Goal: Transaction & Acquisition: Purchase product/service

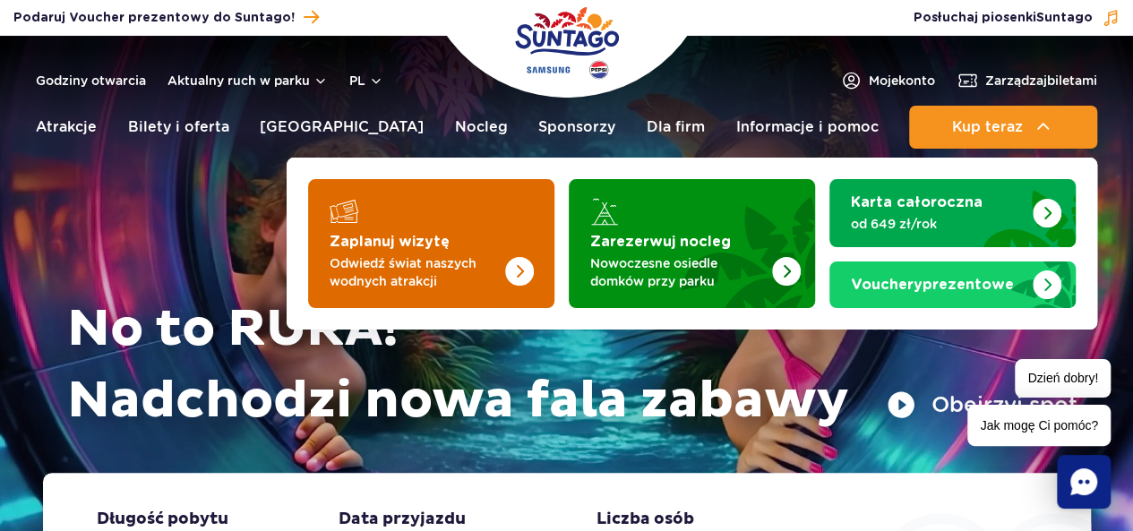
click at [384, 245] on strong "Zaplanuj wizytę" at bounding box center [390, 242] width 120 height 14
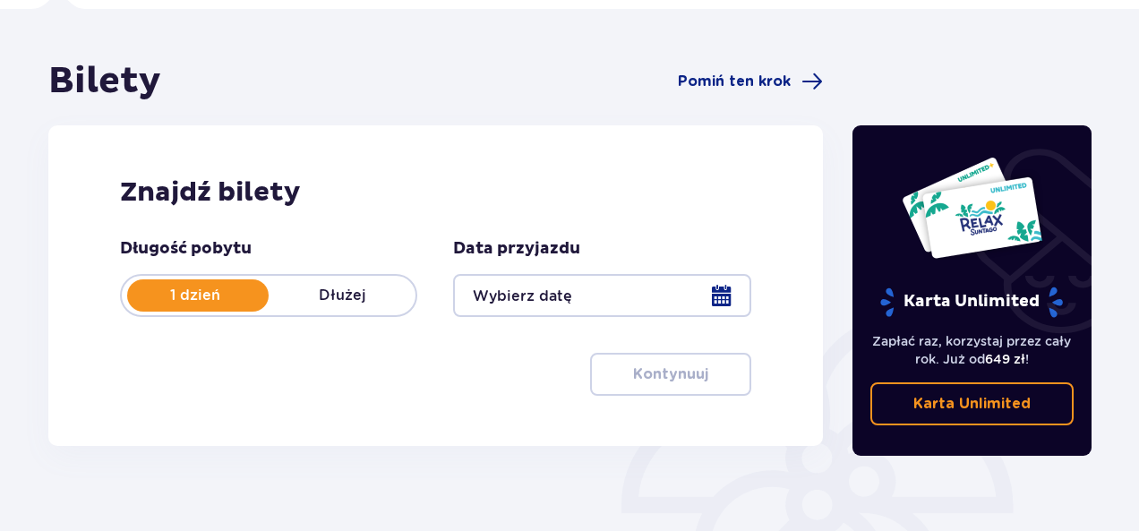
scroll to position [82, 0]
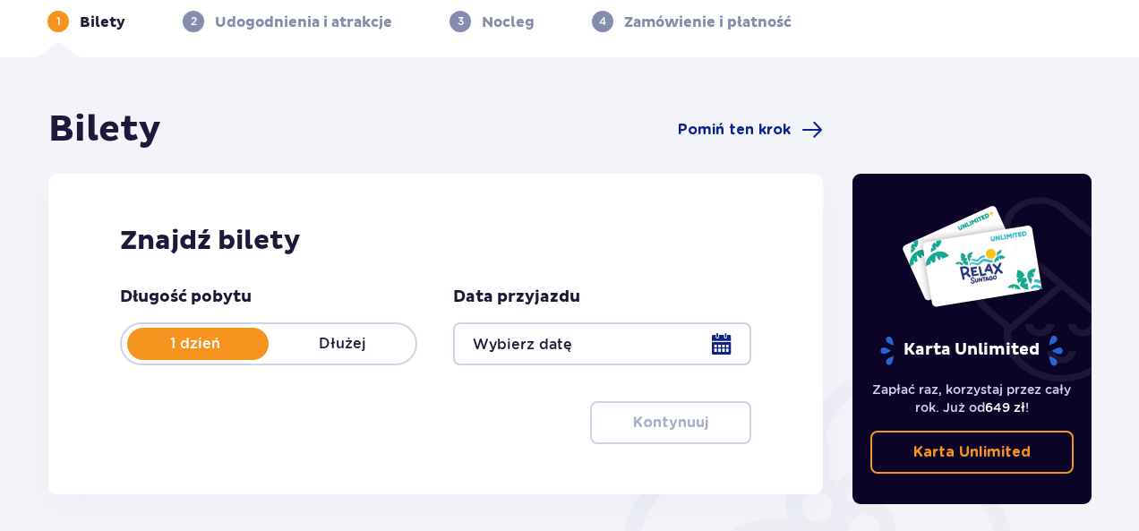
click at [694, 341] on div at bounding box center [601, 343] width 297 height 43
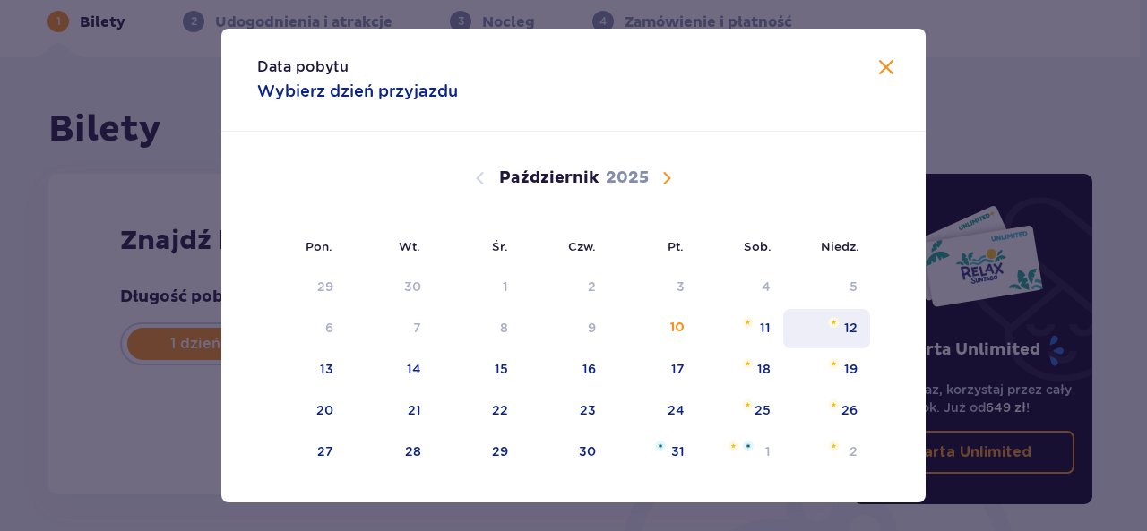
click at [852, 327] on div "12" at bounding box center [850, 328] width 13 height 18
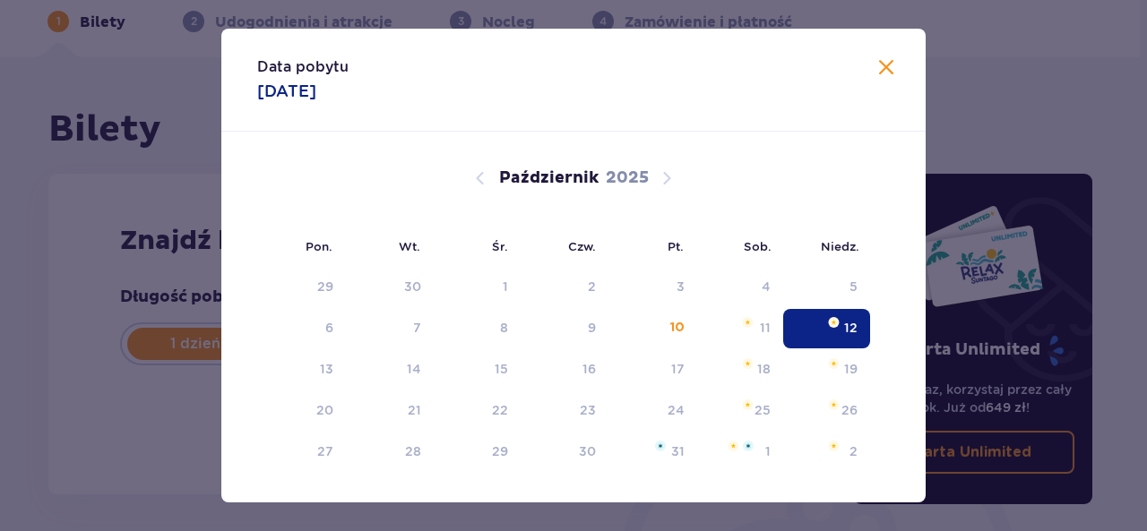
type input "12.10.25"
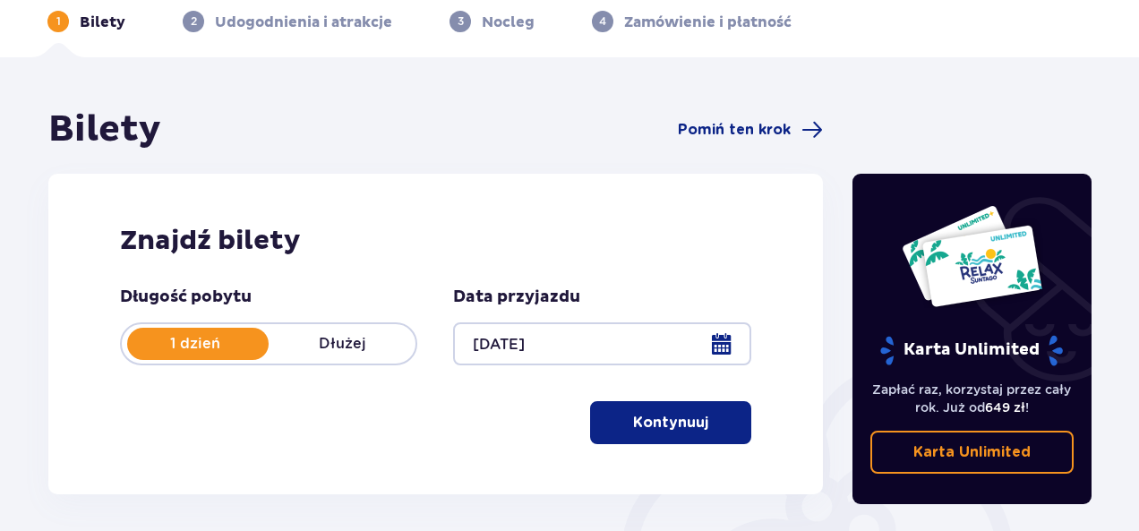
click at [668, 417] on p "Kontynuuj" at bounding box center [670, 423] width 75 height 20
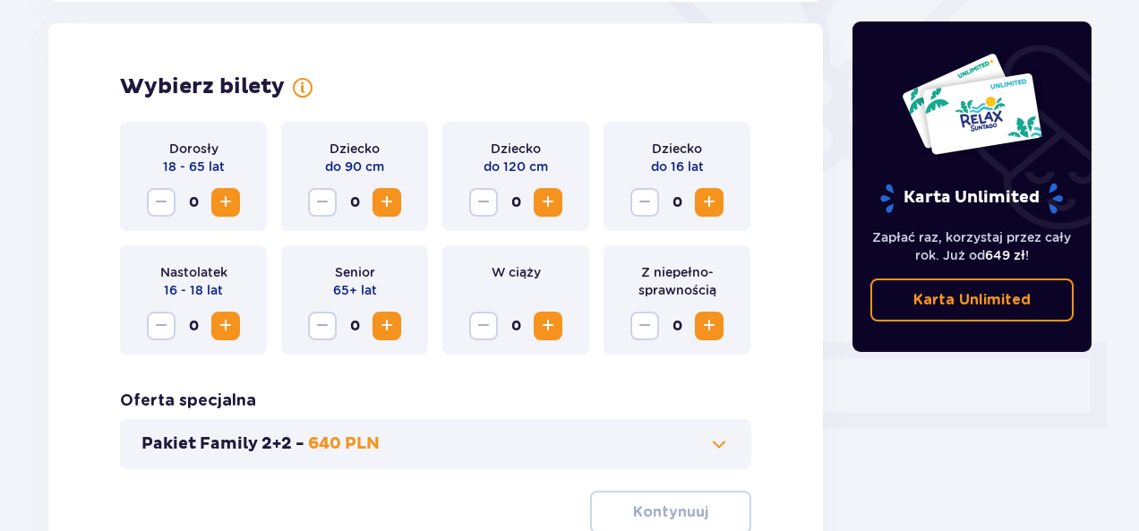
scroll to position [498, 0]
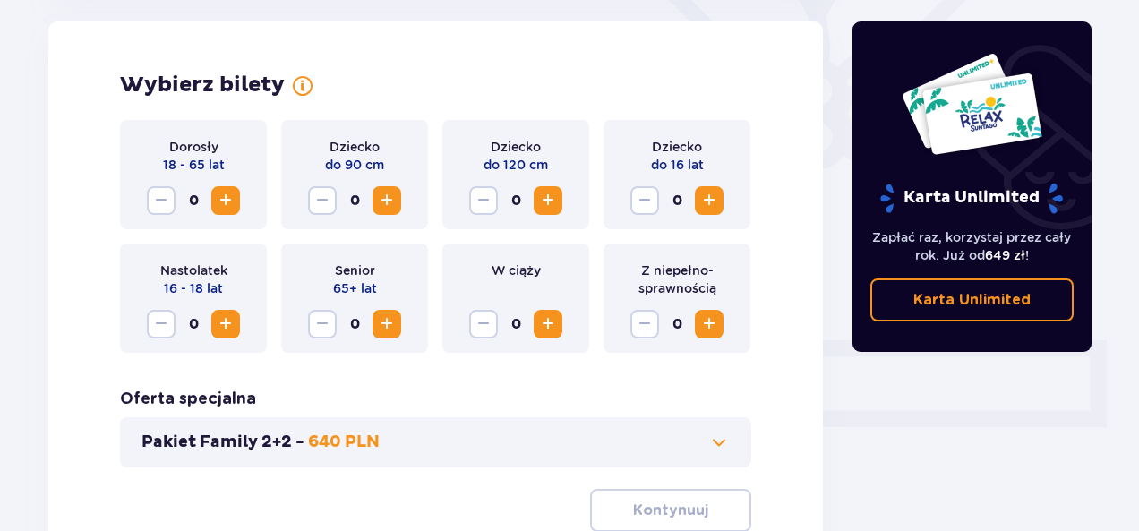
click at [228, 200] on span "Zwiększ" at bounding box center [225, 200] width 21 height 21
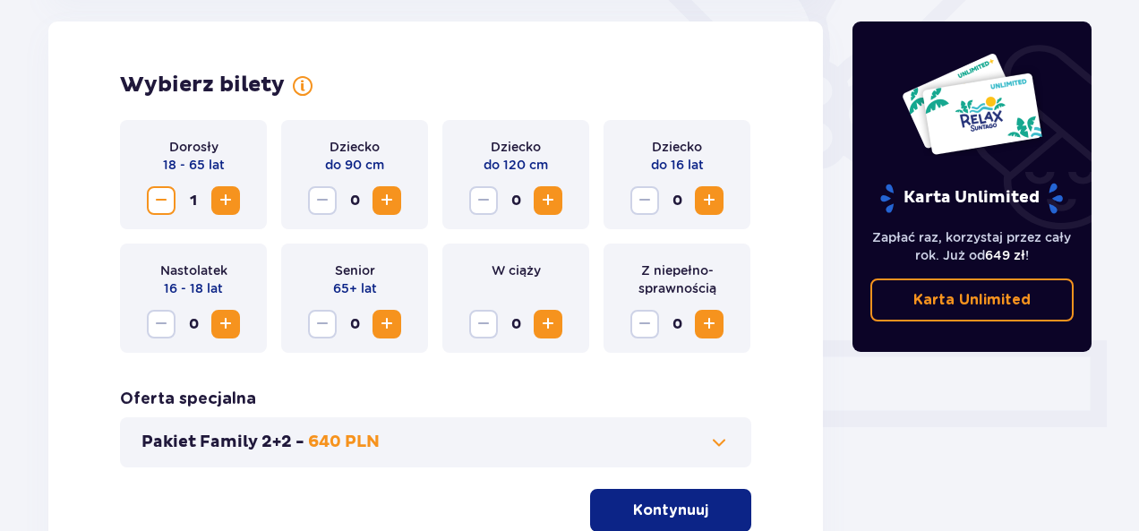
click at [228, 200] on span "Zwiększ" at bounding box center [225, 200] width 21 height 21
click at [711, 325] on span "Zwiększ" at bounding box center [709, 324] width 21 height 21
click at [658, 325] on button "Zmniejsz" at bounding box center [645, 324] width 29 height 29
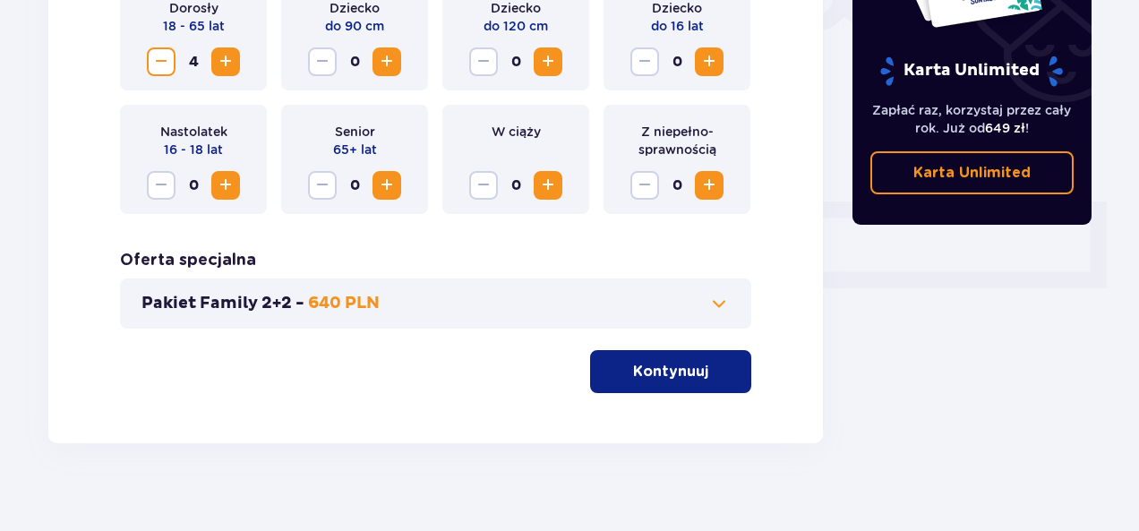
scroll to position [656, 0]
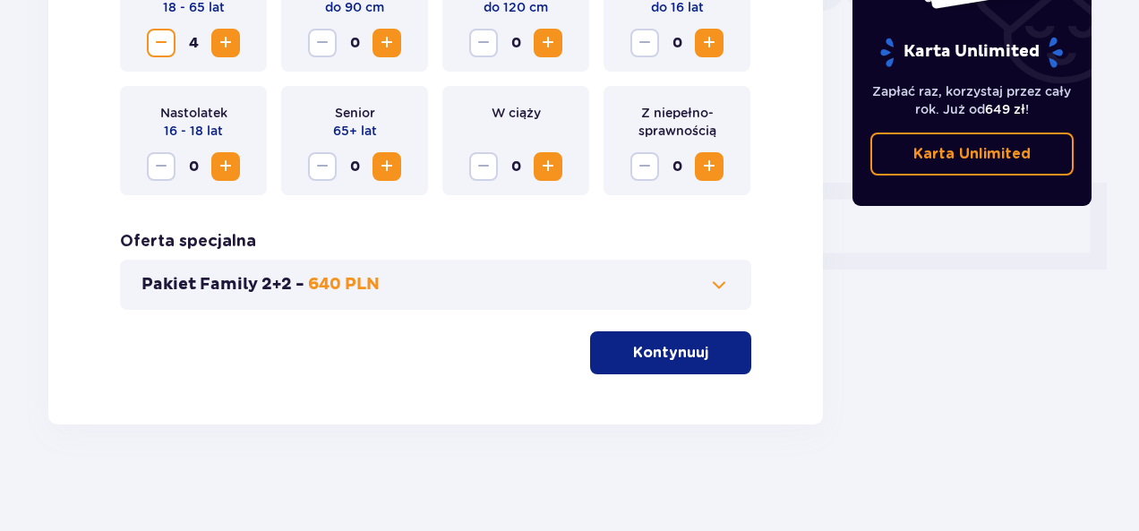
click at [634, 343] on p "Kontynuuj" at bounding box center [670, 353] width 75 height 20
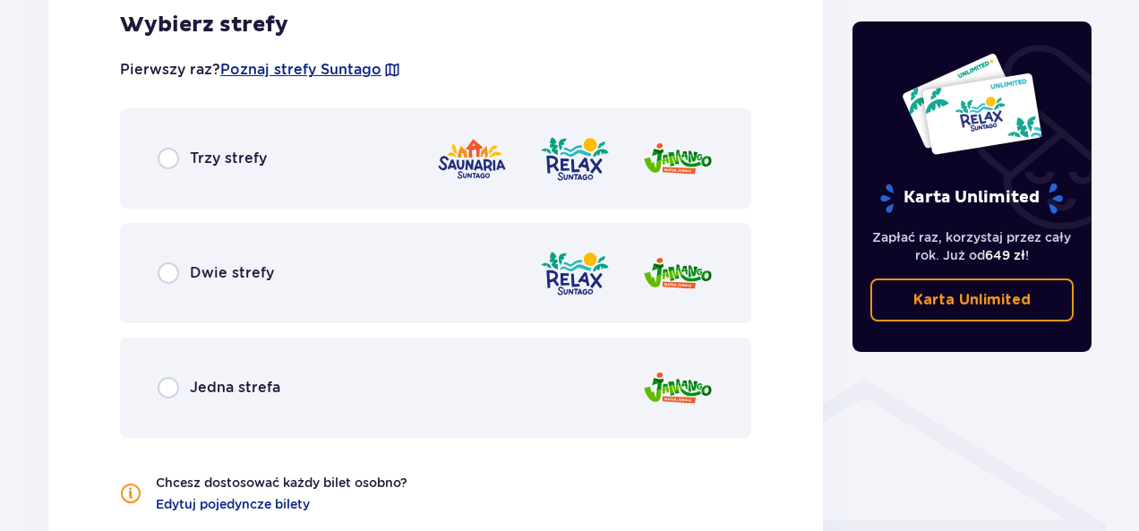
scroll to position [1071, 0]
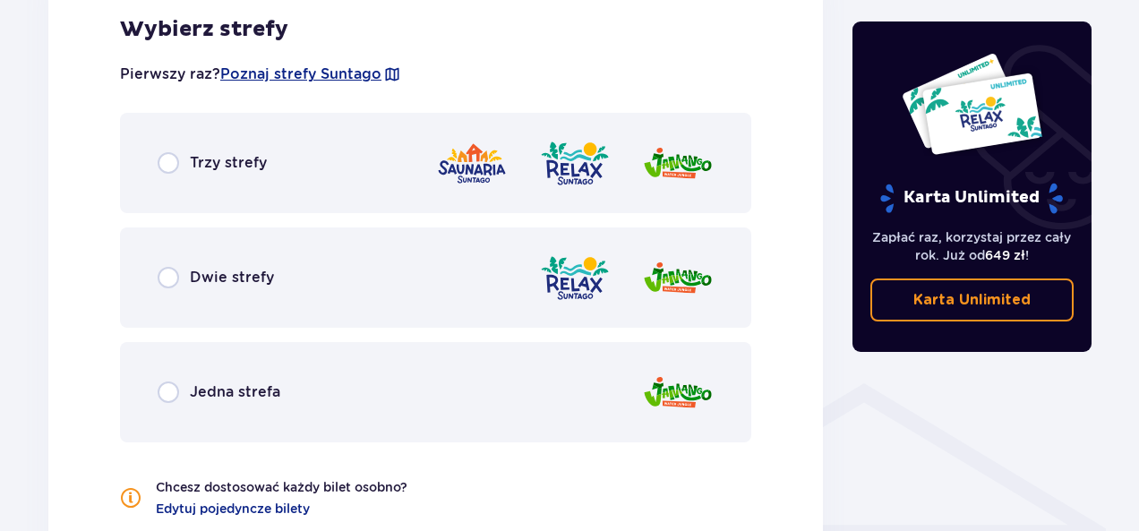
click at [183, 279] on div "Dwie strefy" at bounding box center [216, 277] width 116 height 21
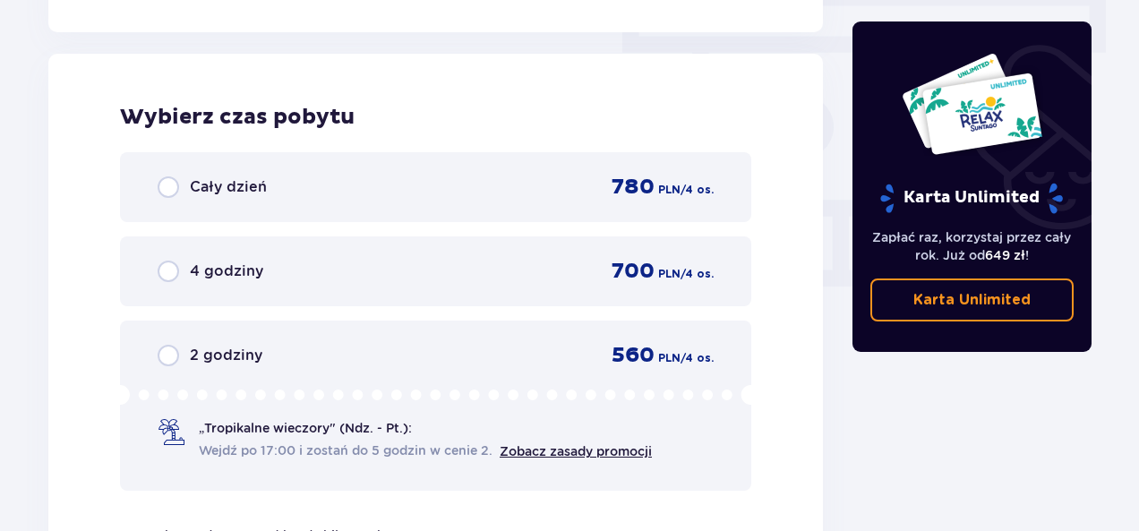
scroll to position [1618, 0]
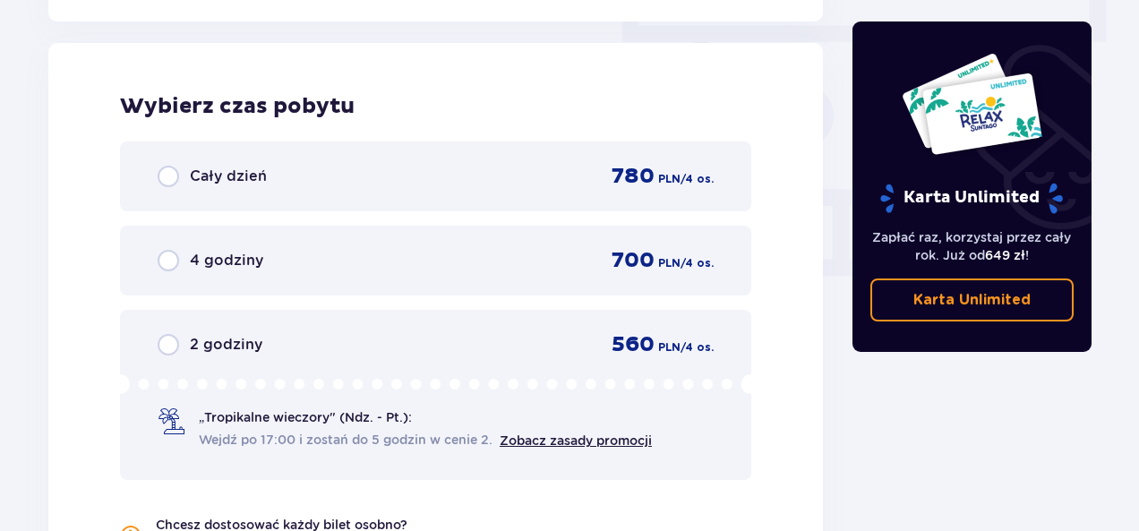
click at [179, 190] on div "Cały dzień 780 PLN / 4 os." at bounding box center [436, 177] width 632 height 70
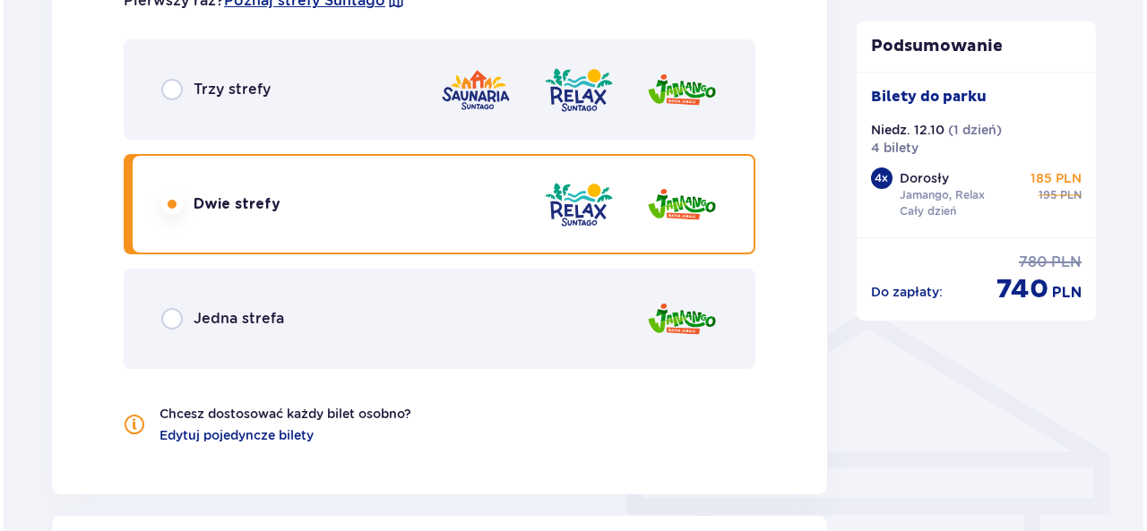
scroll to position [923, 0]
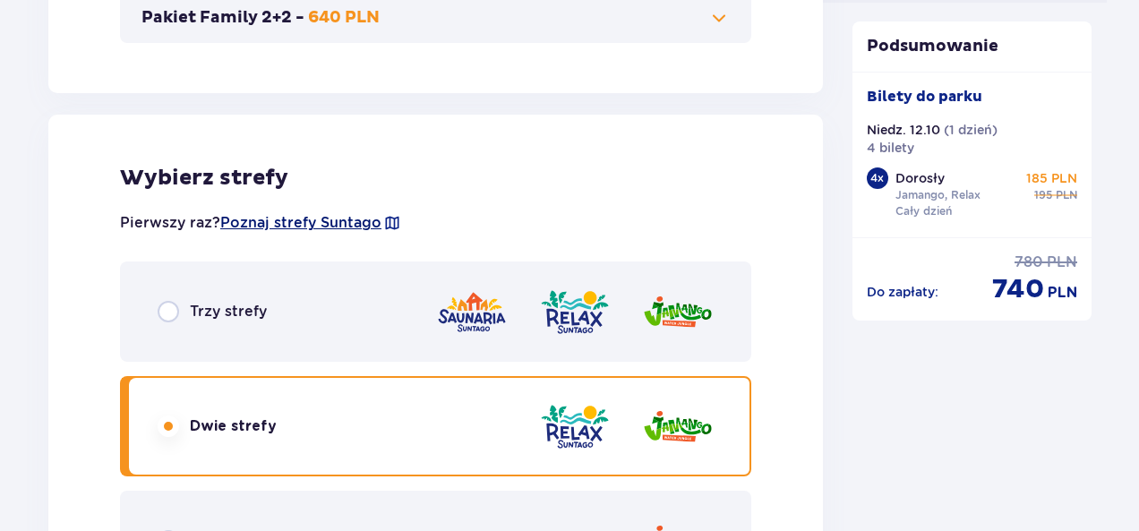
click at [338, 214] on span "Poznaj strefy Suntago" at bounding box center [300, 223] width 161 height 20
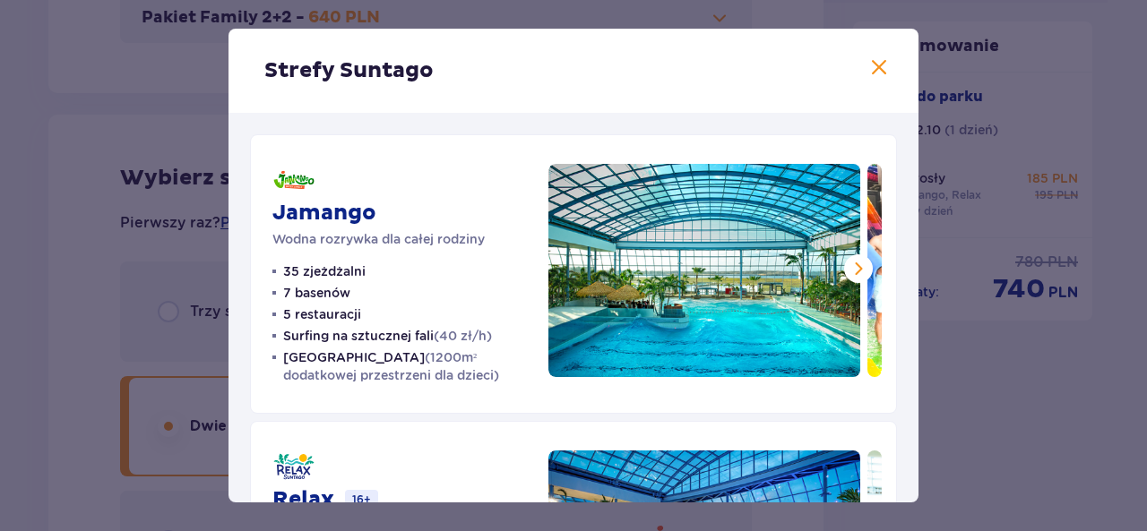
drag, startPoint x: 918, startPoint y: 215, endPoint x: 924, endPoint y: 254, distance: 39.0
click at [924, 254] on div "Strefy Suntago Jamango Wodna rozrywka dla całej rodziny 35 zjeżdżalni 7 basenów…" at bounding box center [573, 265] width 1147 height 531
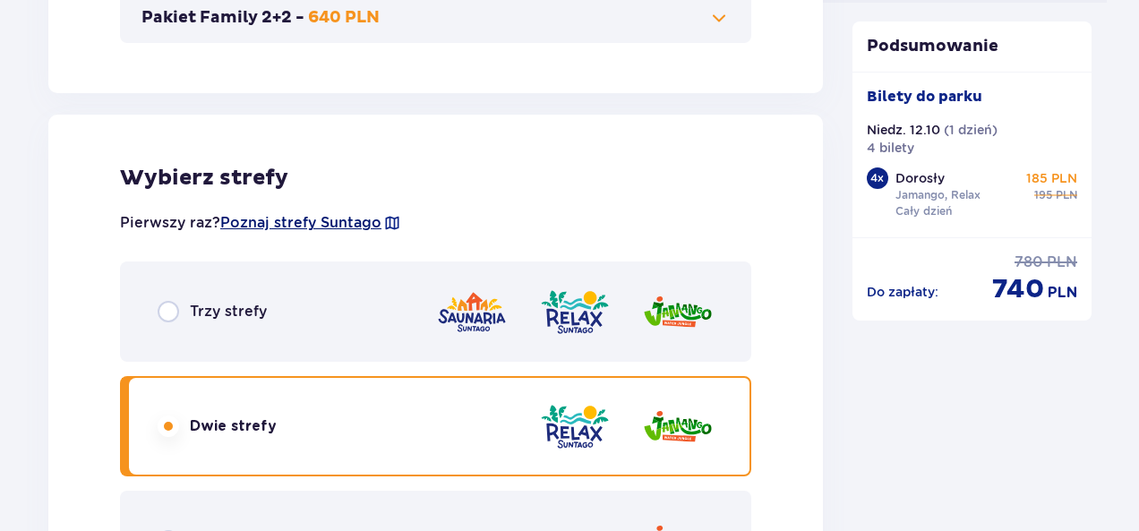
click at [292, 228] on span "Poznaj strefy Suntago" at bounding box center [300, 223] width 161 height 20
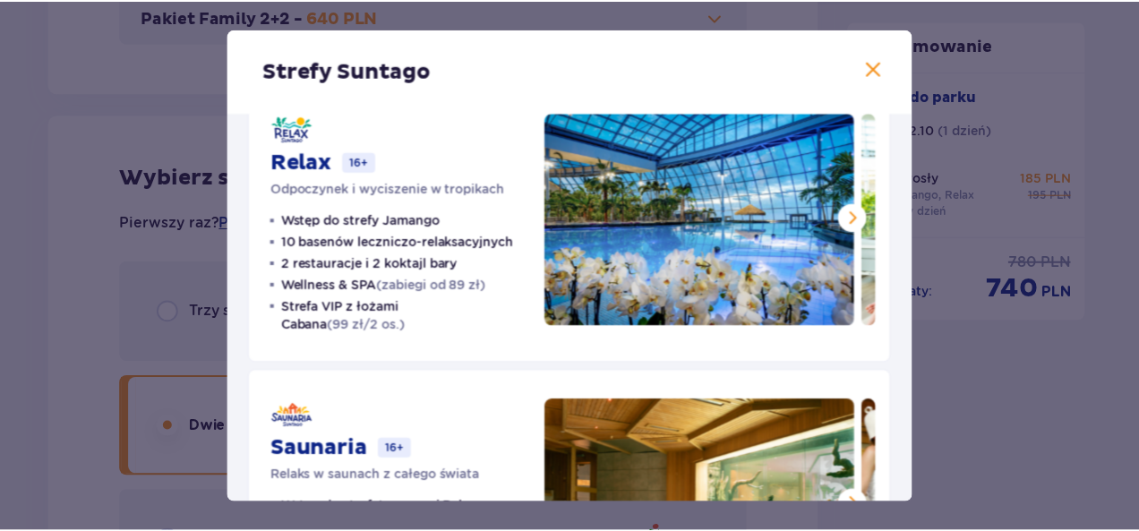
scroll to position [341, 0]
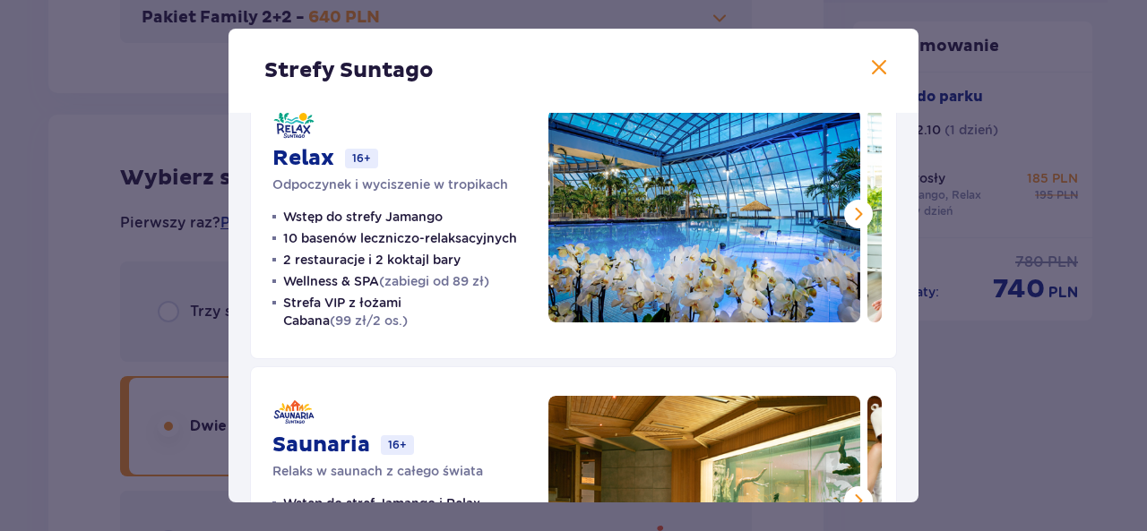
click at [912, 404] on div "Strefy Suntago Jamango Wodna rozrywka dla całej rodziny 35 zjeżdżalni 7 basenów…" at bounding box center [573, 266] width 690 height 474
drag, startPoint x: 912, startPoint y: 375, endPoint x: 919, endPoint y: 423, distance: 48.0
click at [919, 423] on div "Strefy Suntago Jamango Wodna rozrywka dla całej rodziny 35 zjeżdżalni 7 basenów…" at bounding box center [573, 265] width 1147 height 531
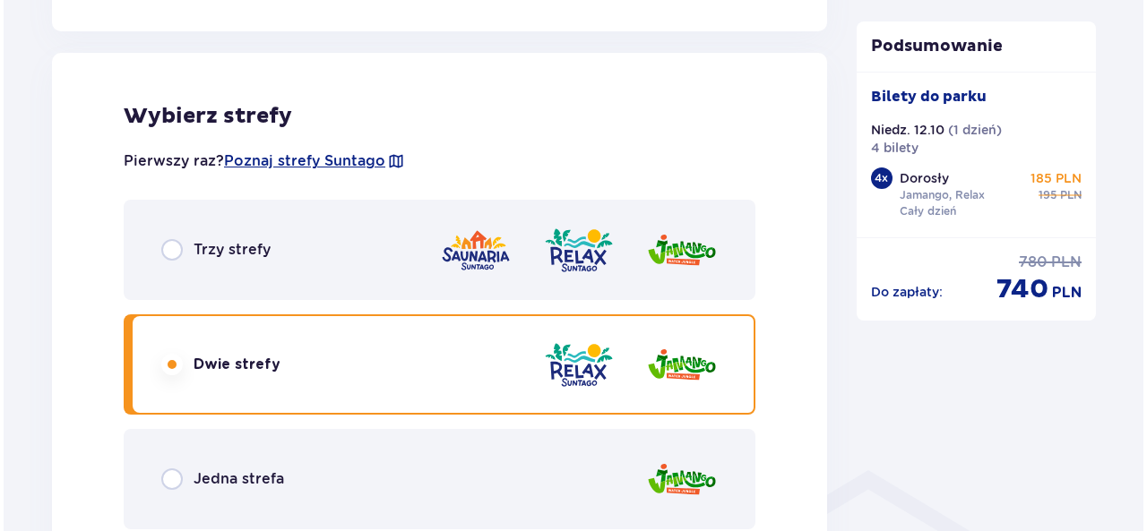
scroll to position [966, 0]
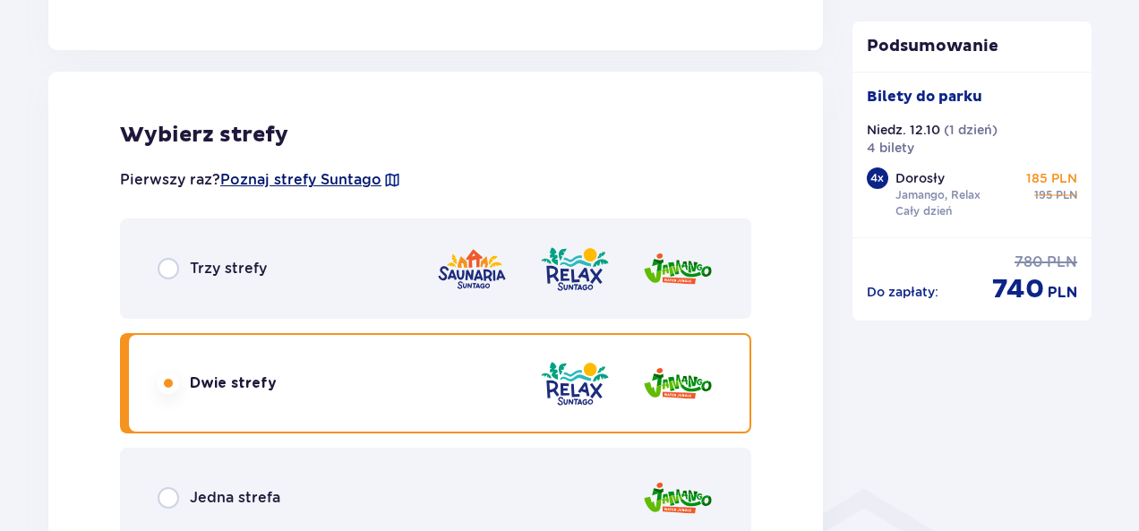
click at [299, 177] on span "Poznaj strefy Suntago" at bounding box center [300, 180] width 161 height 20
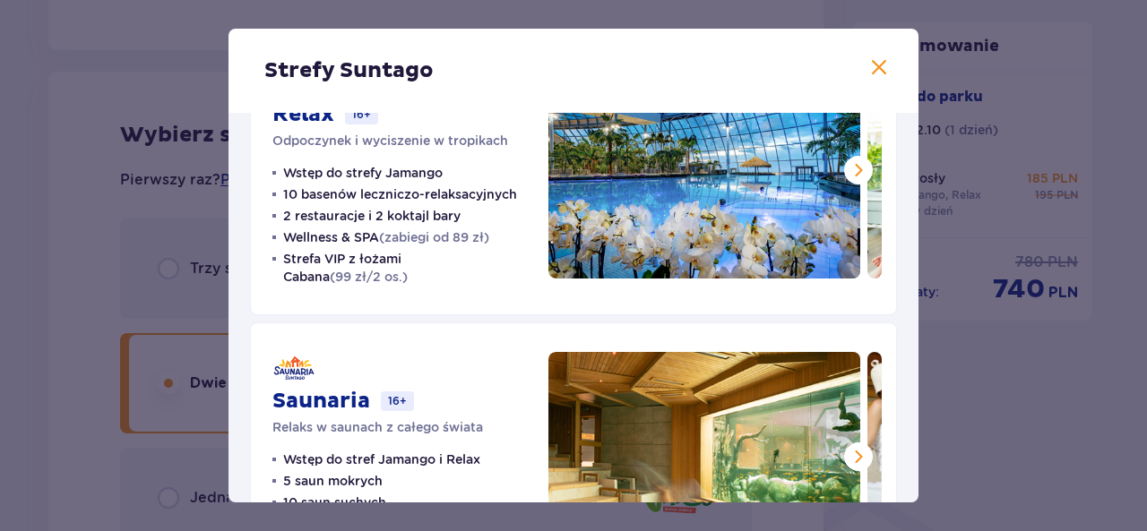
scroll to position [496, 0]
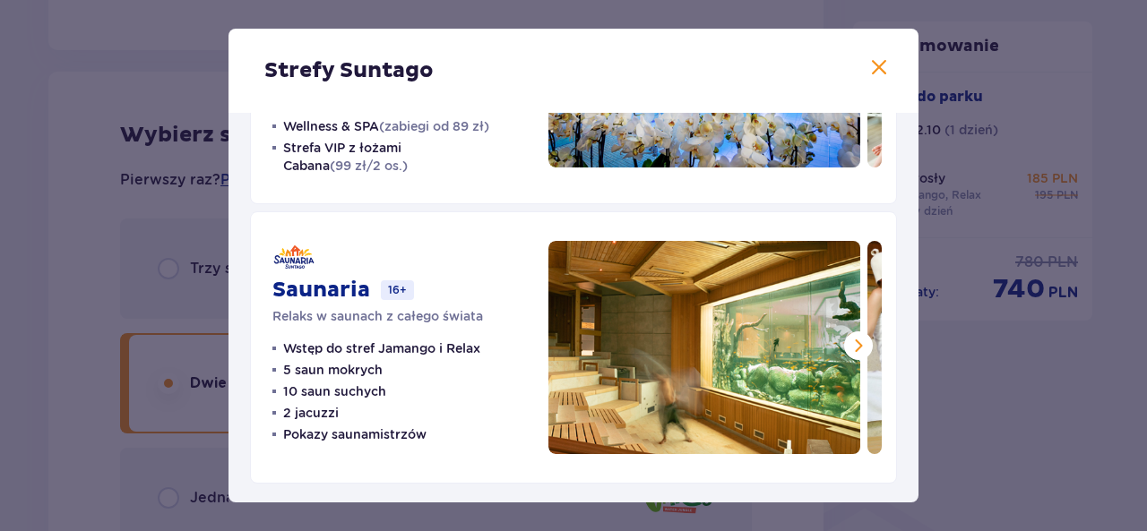
drag, startPoint x: 918, startPoint y: 384, endPoint x: 912, endPoint y: 374, distance: 12.4
click at [912, 374] on div "Strefy Suntago Jamango Wodna rozrywka dla całej rodziny 35 zjeżdżalni 7 basenów…" at bounding box center [573, 265] width 1147 height 531
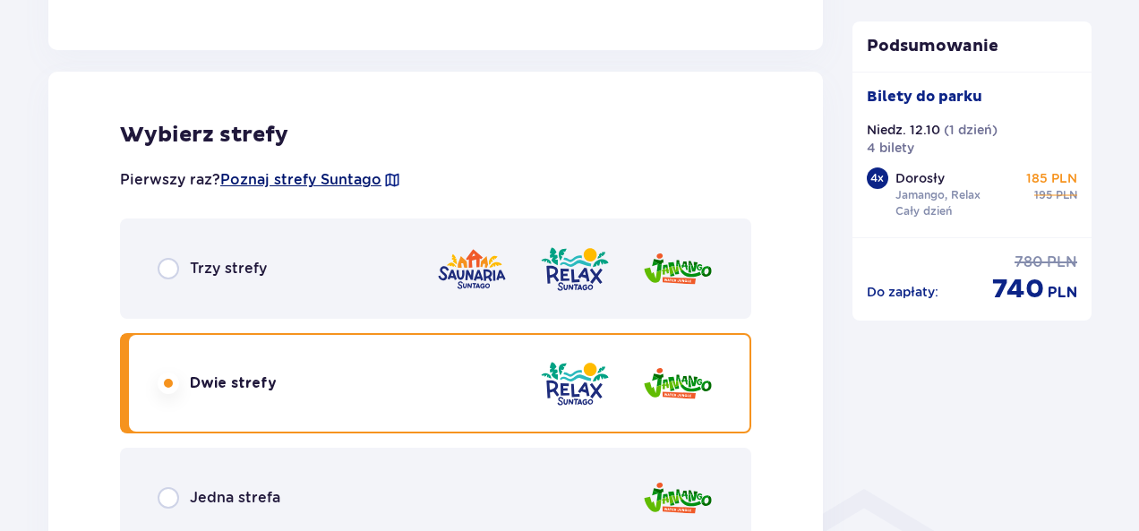
click at [328, 184] on span "Poznaj strefy Suntago" at bounding box center [300, 180] width 161 height 20
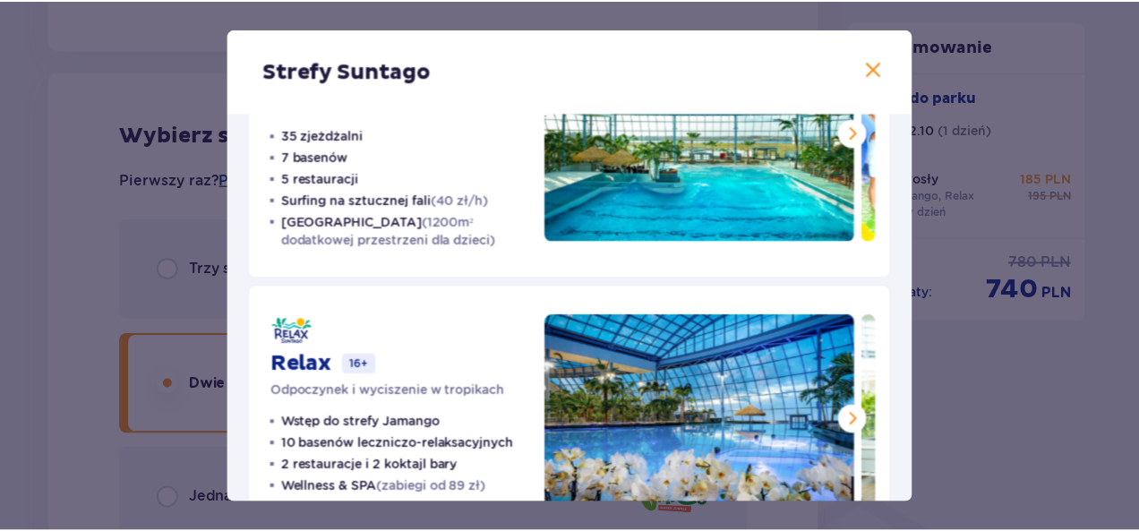
scroll to position [134, 0]
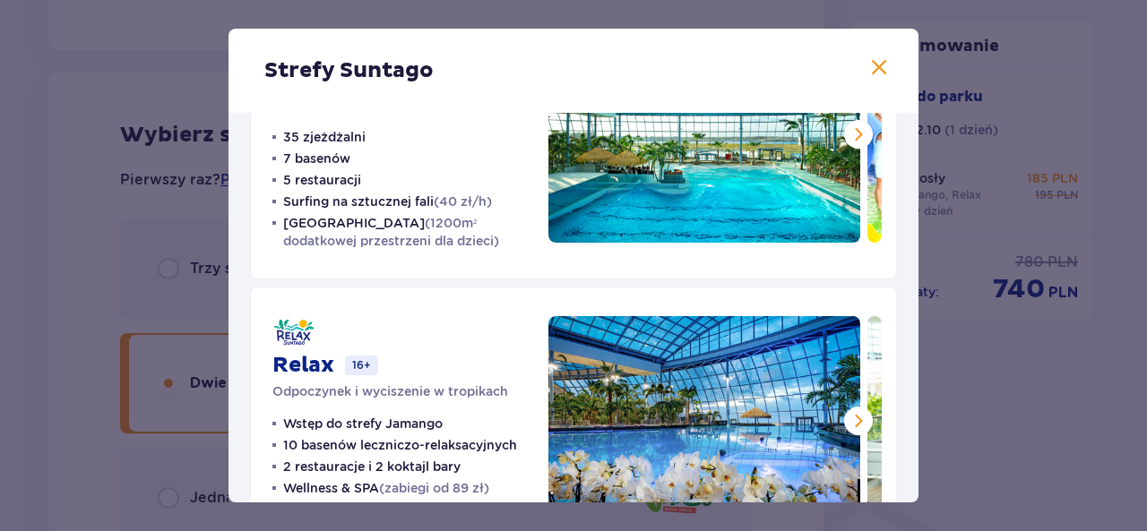
click at [880, 73] on span at bounding box center [878, 67] width 21 height 21
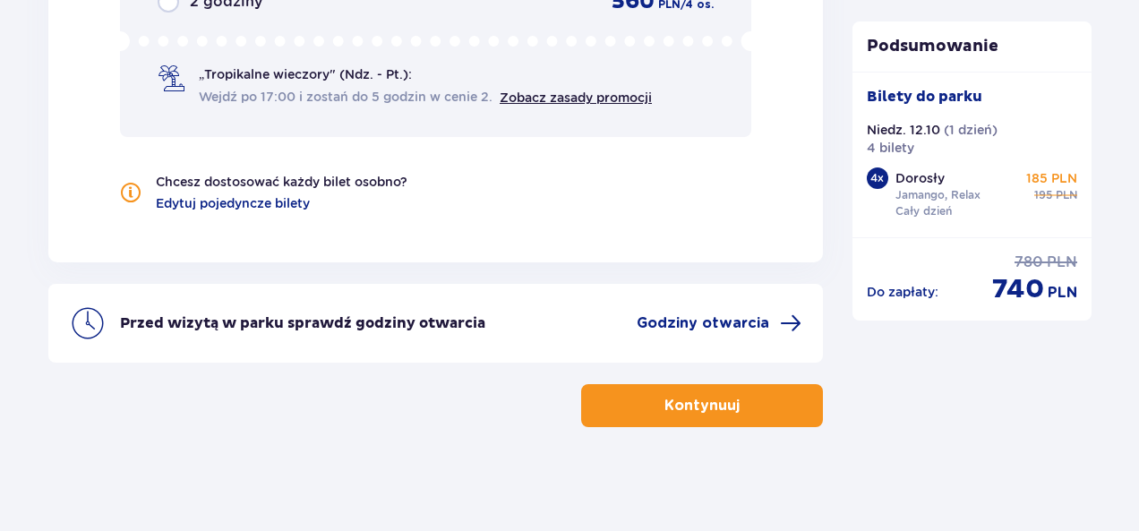
scroll to position [1964, 0]
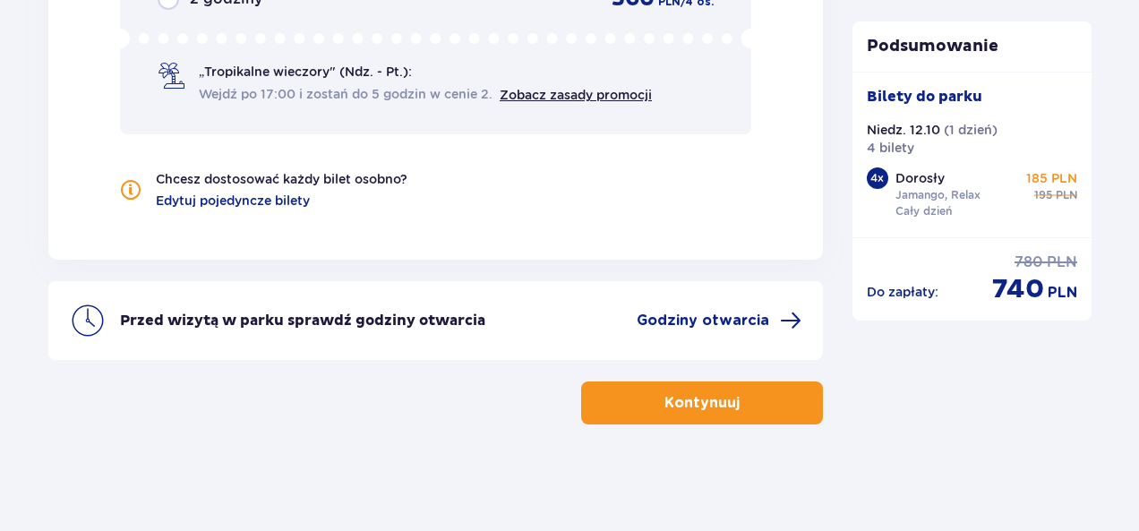
drag, startPoint x: 749, startPoint y: 405, endPoint x: 385, endPoint y: 202, distance: 416.2
click at [270, 198] on span "Edytuj pojedyncze bilety" at bounding box center [233, 201] width 154 height 18
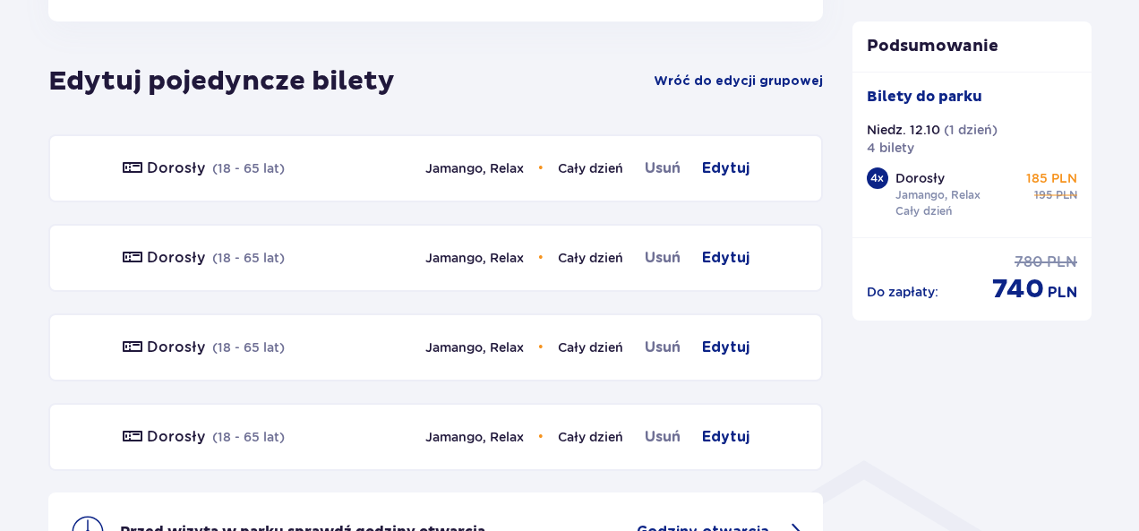
scroll to position [1206, 0]
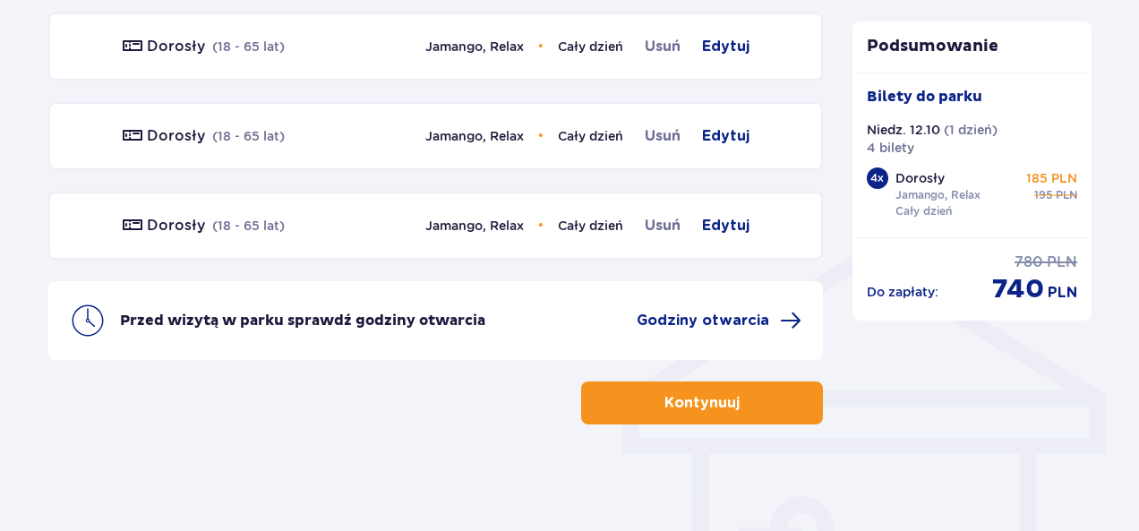
click at [697, 413] on button "Kontynuuj" at bounding box center [702, 403] width 242 height 43
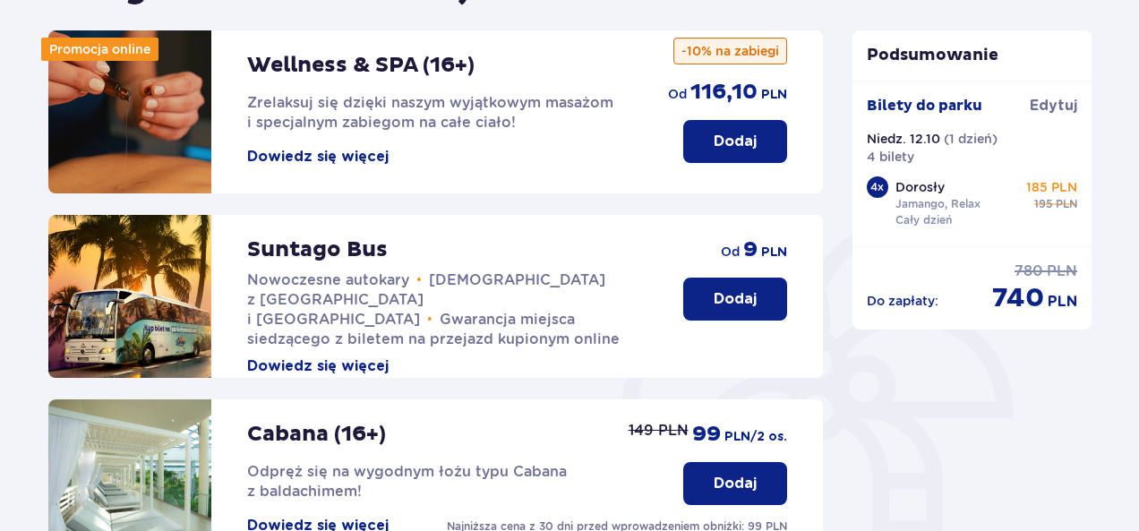
scroll to position [683, 0]
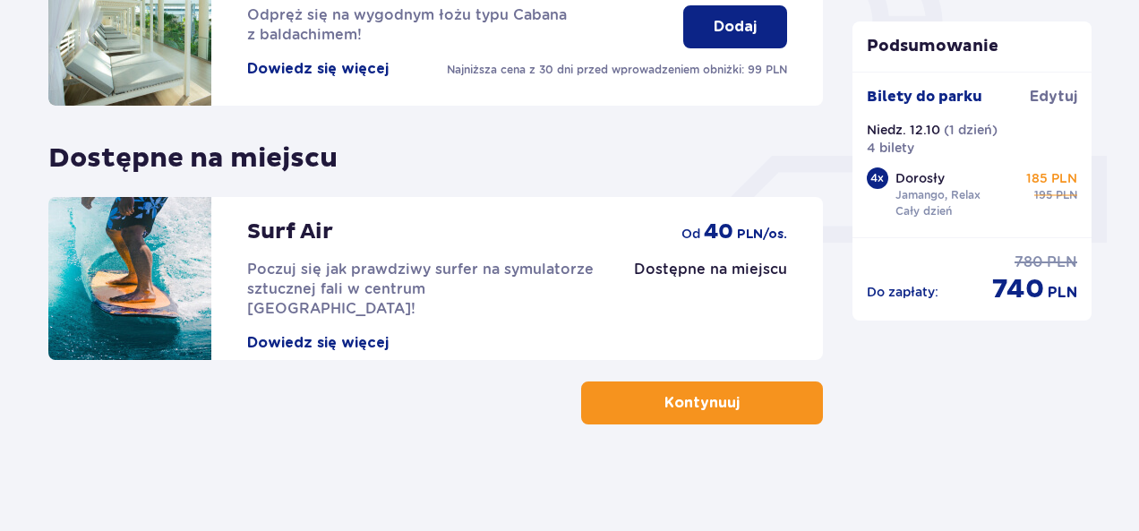
click at [758, 411] on button "Kontynuuj" at bounding box center [702, 403] width 242 height 43
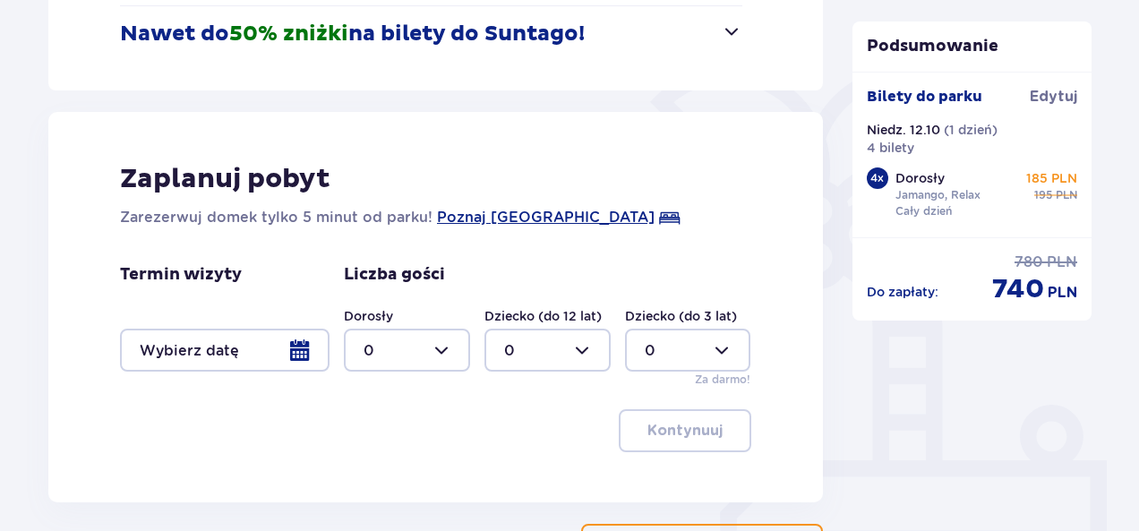
scroll to position [520, 0]
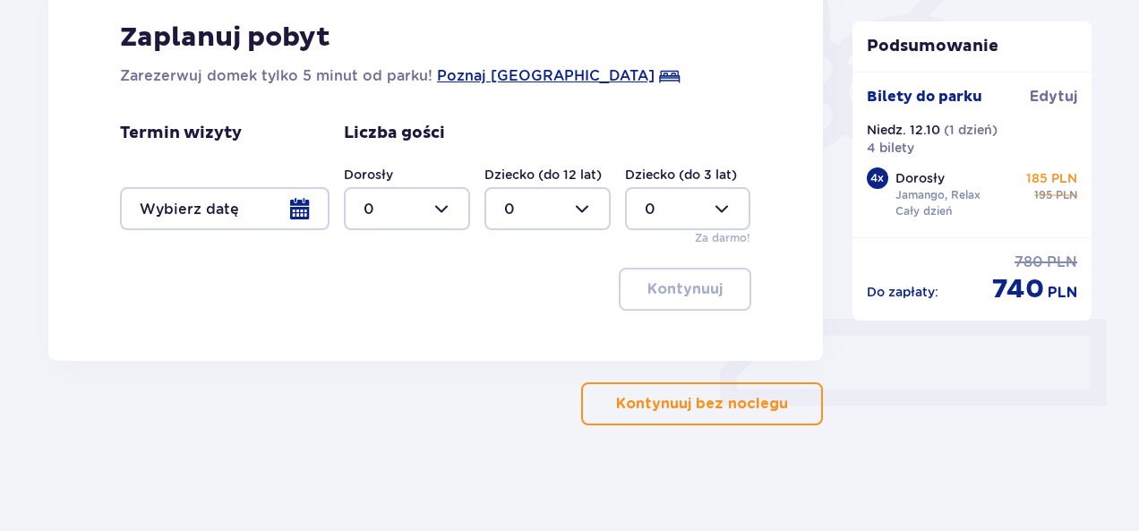
click at [717, 406] on p "Kontynuuj bez noclegu" at bounding box center [702, 404] width 172 height 20
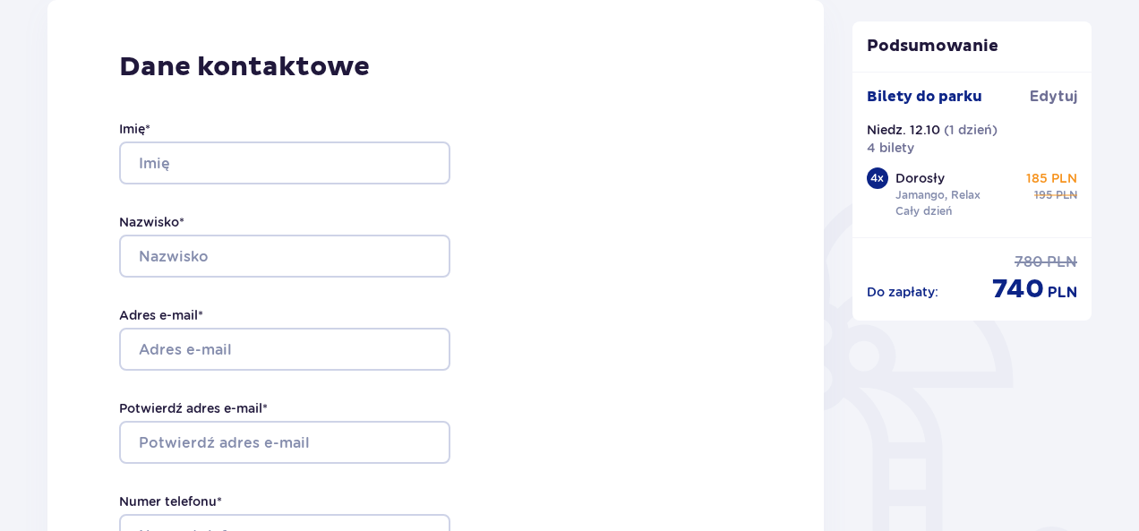
scroll to position [267, 0]
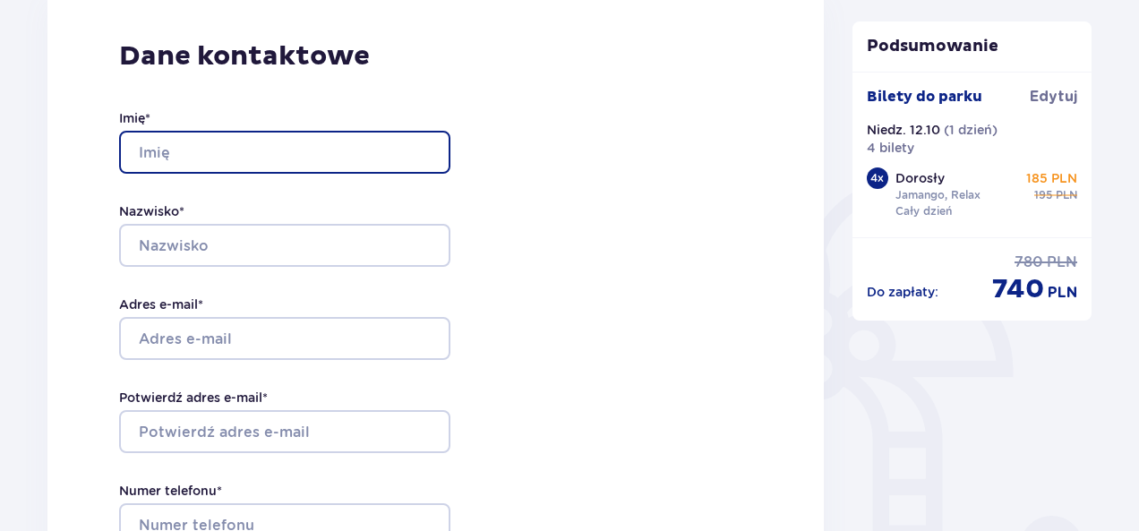
click at [357, 138] on input "Imię *" at bounding box center [284, 152] width 331 height 43
type input "Eryk"
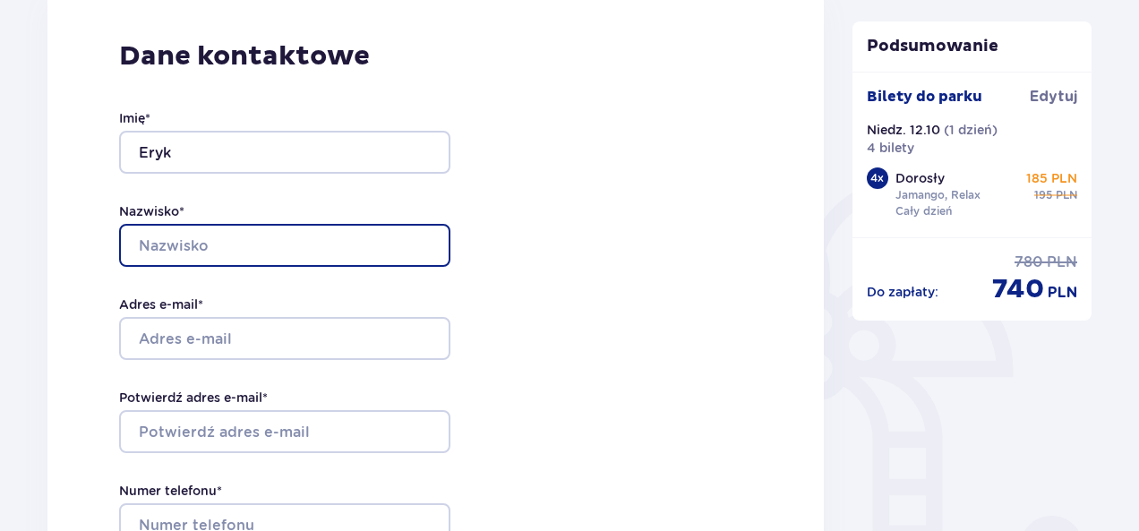
type input "Purol"
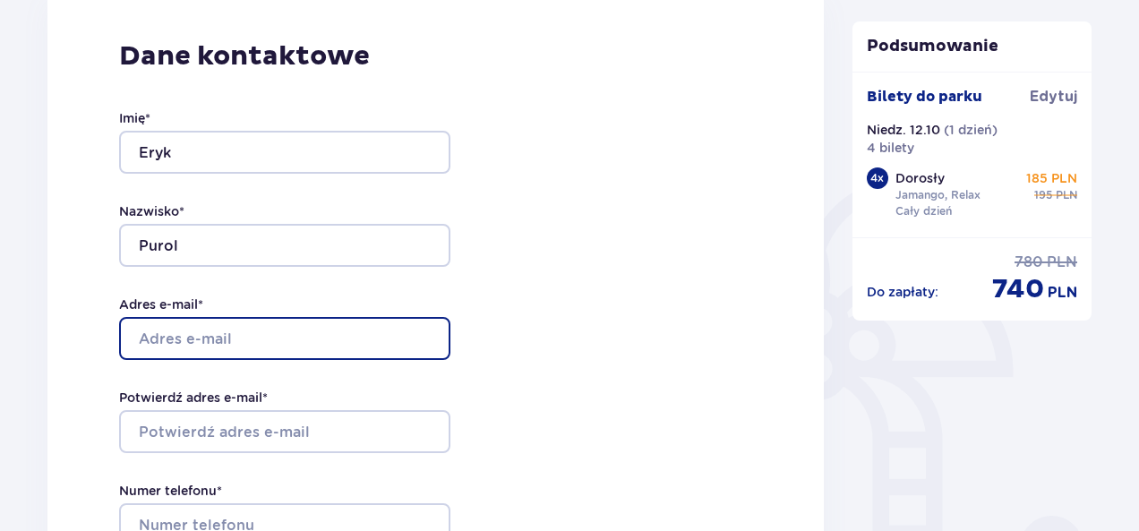
click at [281, 343] on input "Adres e-mail *" at bounding box center [284, 338] width 331 height 43
type input "puroleryk@gmail.com"
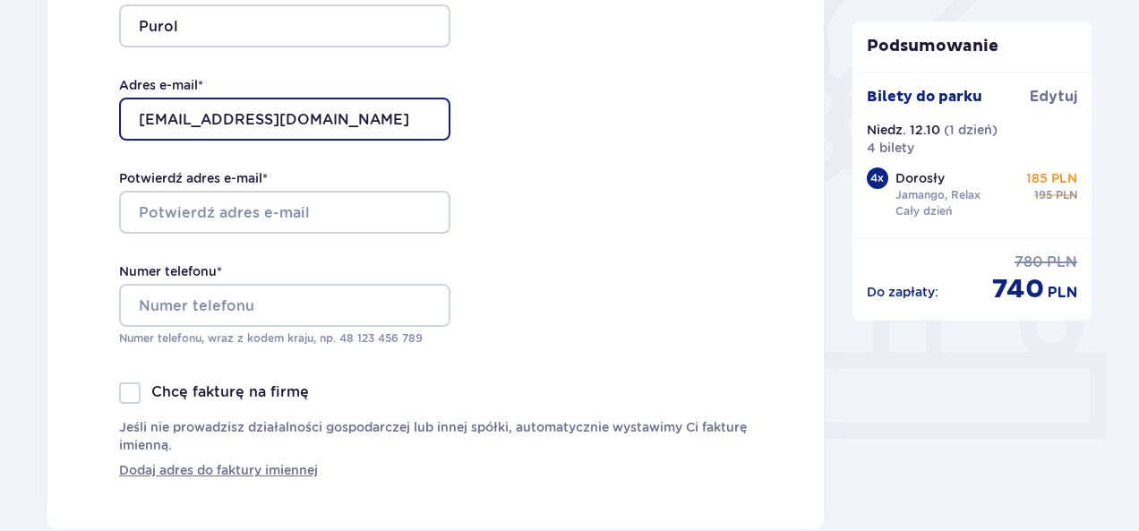
scroll to position [511, 0]
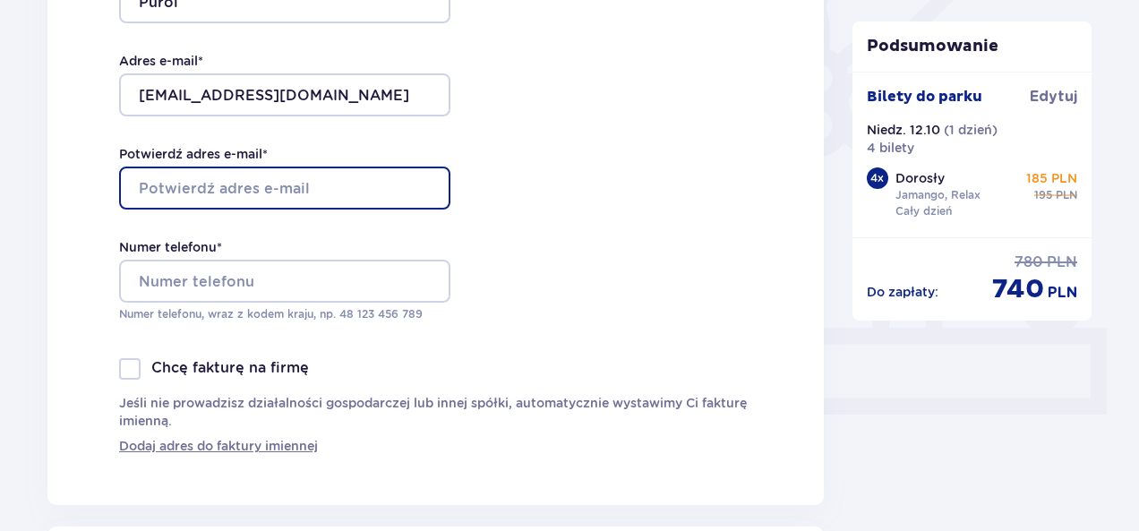
click at [339, 200] on input "Potwierdź adres e-mail *" at bounding box center [284, 188] width 331 height 43
type input "puroleryk@gmail.com"
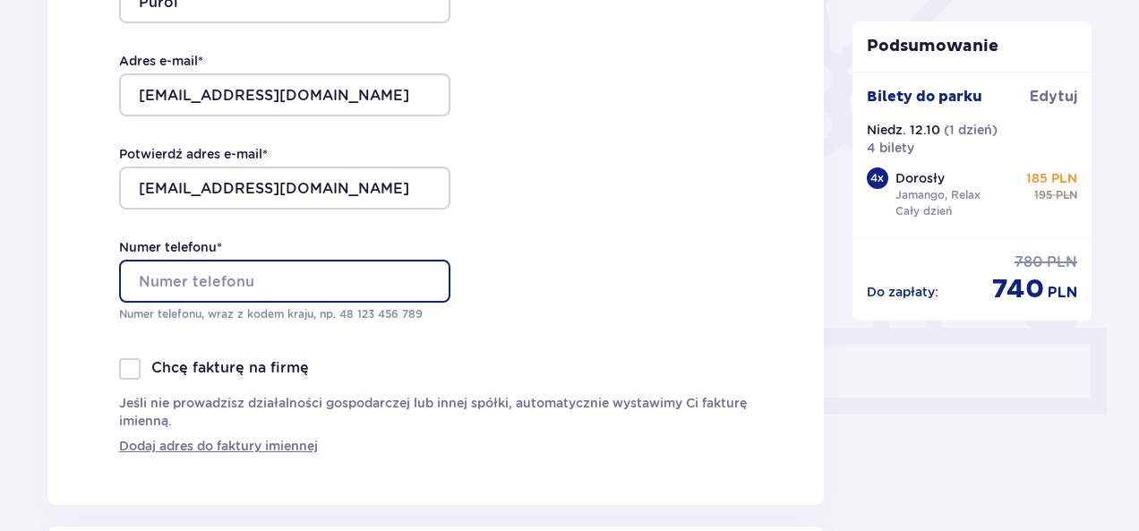
click at [245, 286] on input "Numer telefonu *" at bounding box center [284, 281] width 331 height 43
type input "+48 694 941 971"
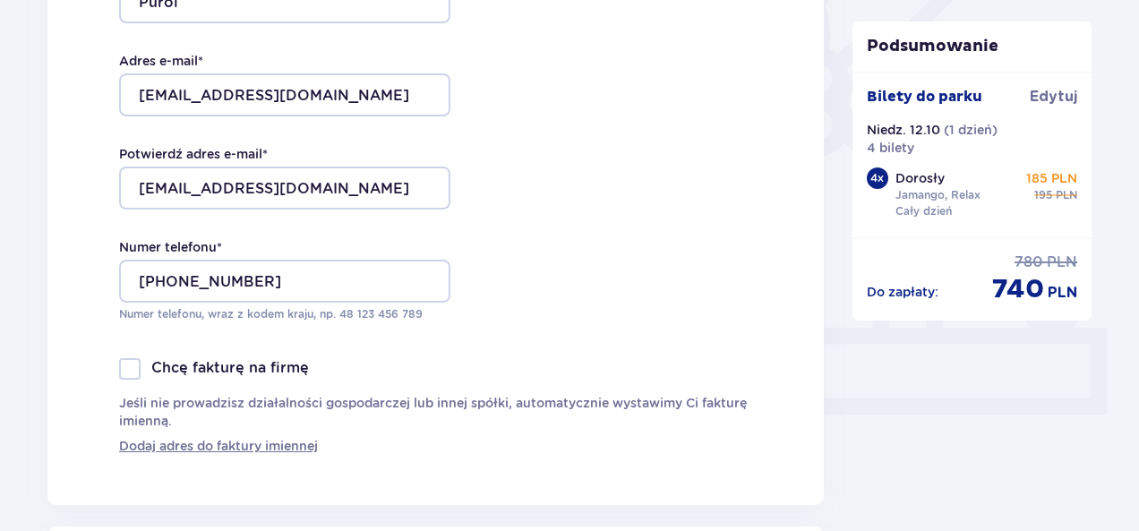
click at [394, 386] on div "Chcę fakturę na firmę Jeśli nie prowadzisz działalności gospodarczej lub innej …" at bounding box center [435, 406] width 633 height 97
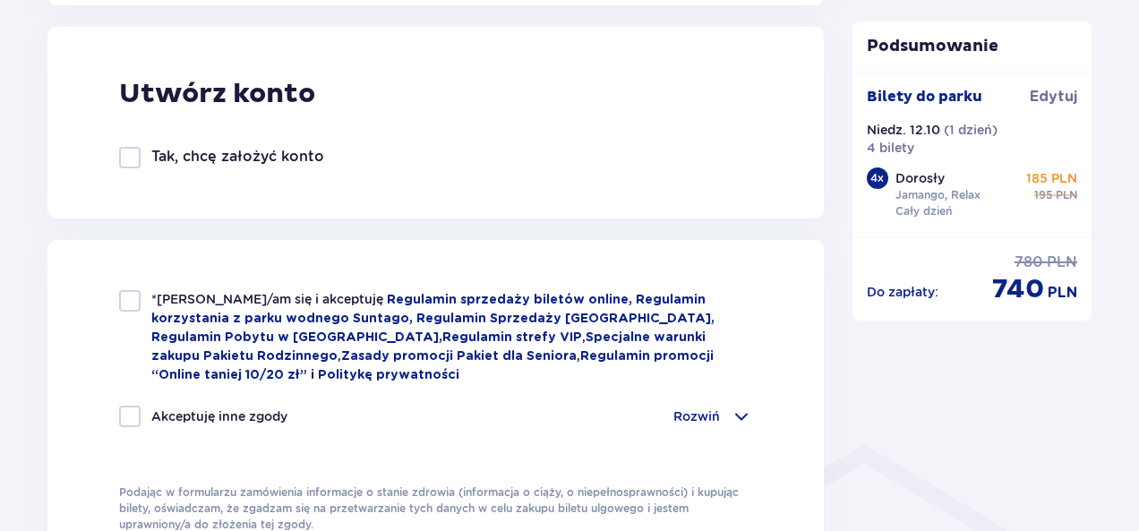
scroll to position [1013, 0]
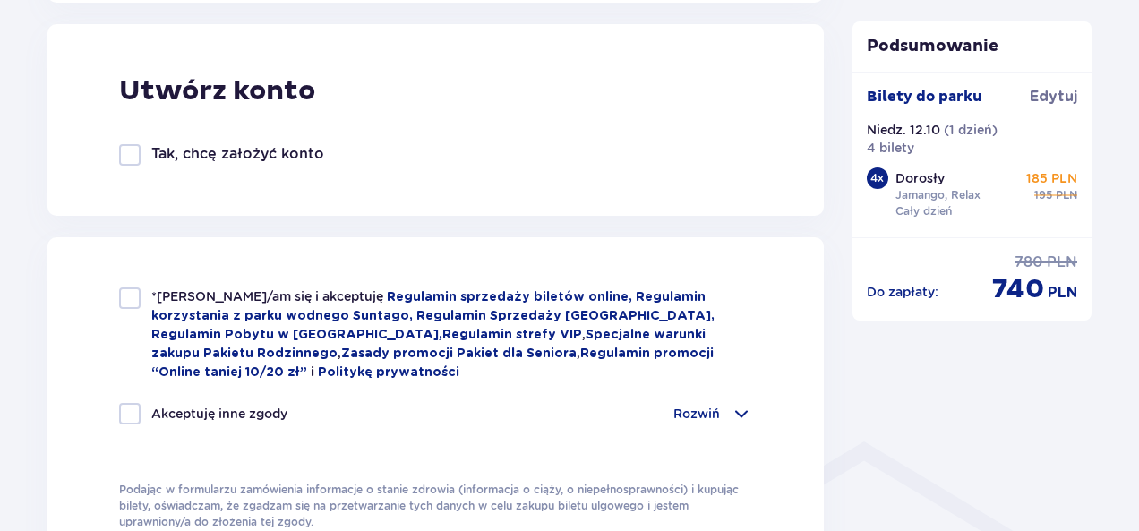
click at [126, 298] on div at bounding box center [129, 298] width 21 height 21
checkbox input "true"
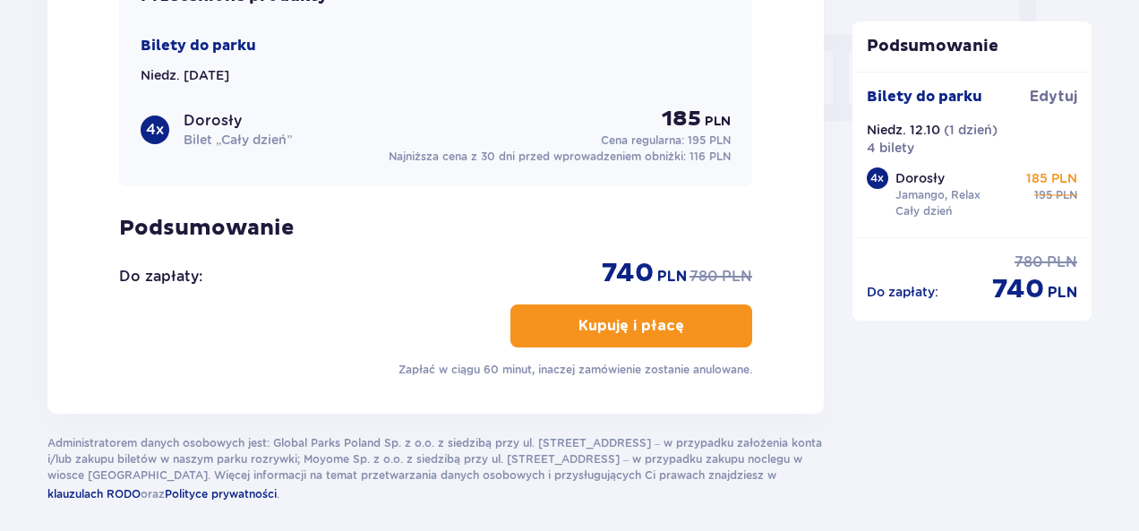
scroll to position [1778, 0]
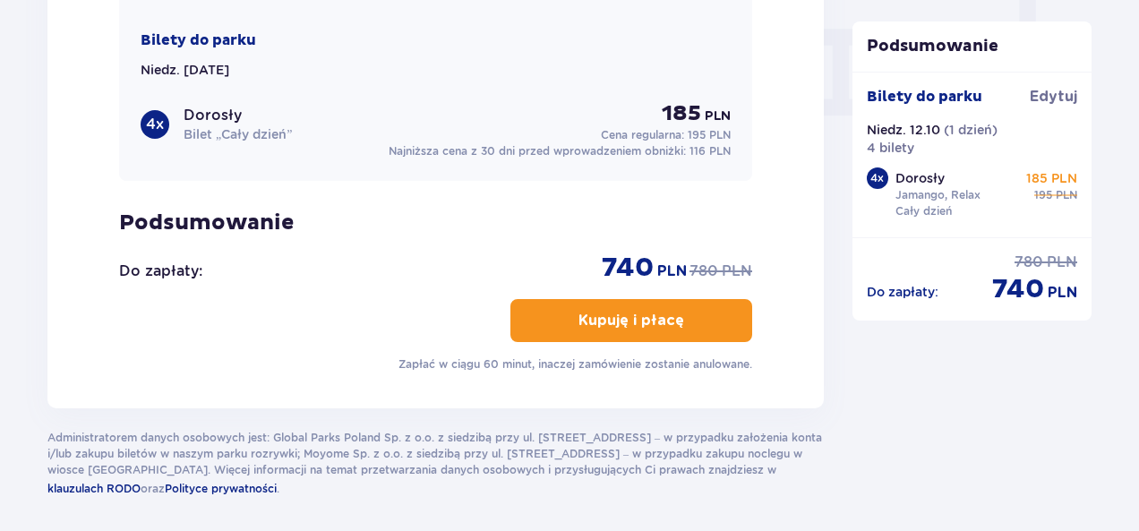
click at [682, 318] on span "button" at bounding box center [687, 320] width 21 height 21
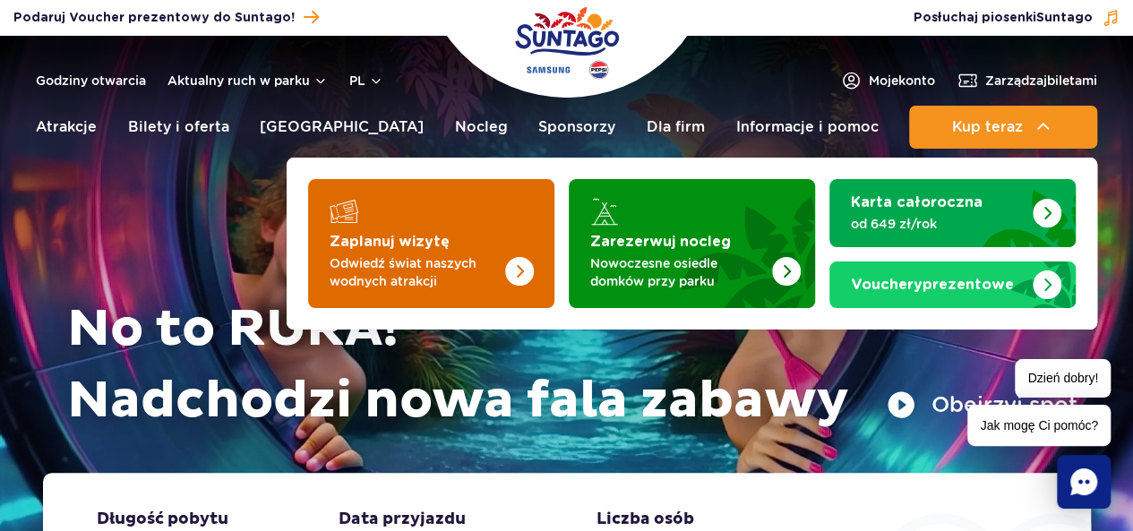
click at [509, 228] on img "Zaplanuj wizytę" at bounding box center [483, 238] width 142 height 140
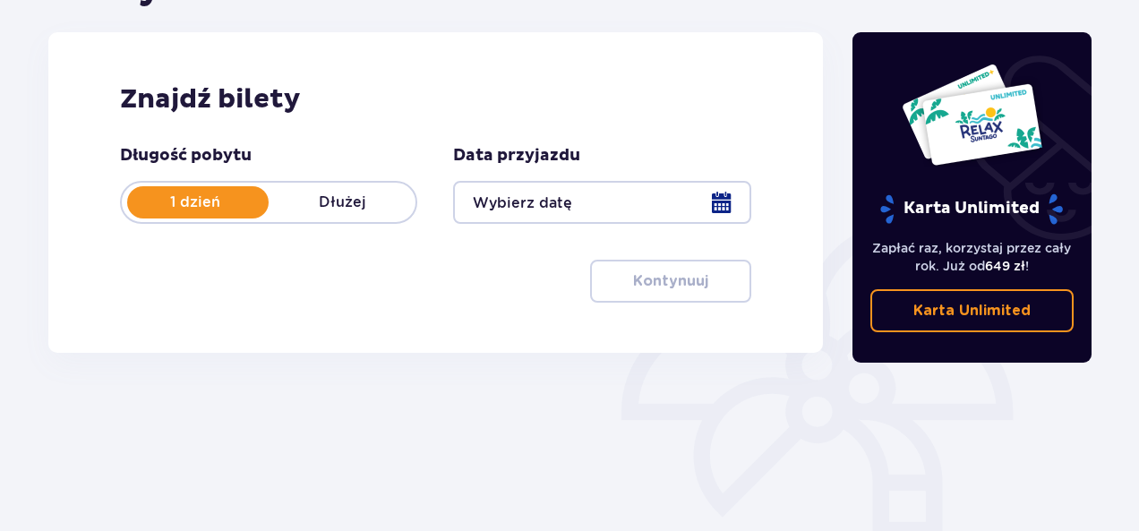
scroll to position [250, 0]
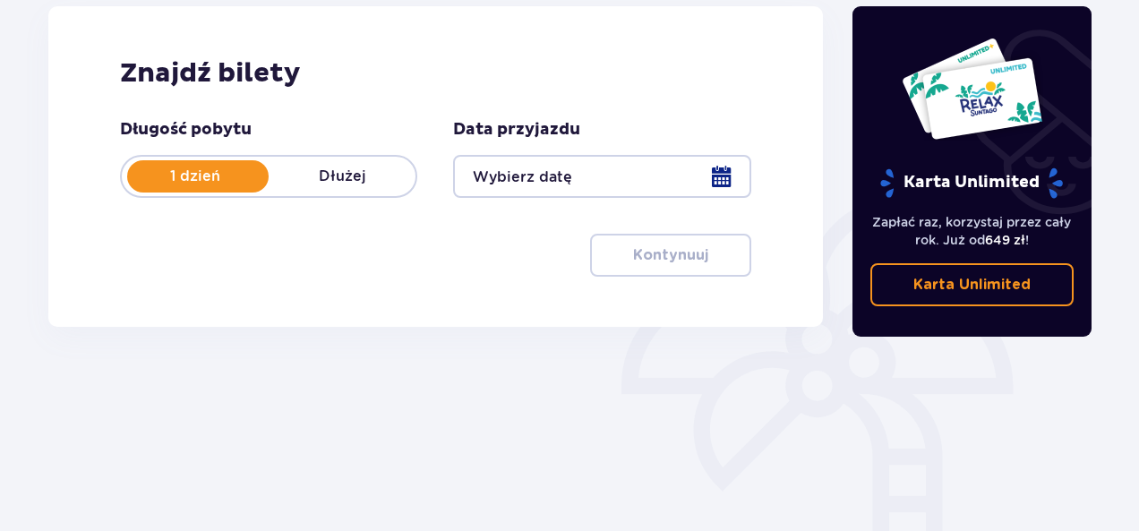
click at [636, 171] on div at bounding box center [601, 176] width 297 height 43
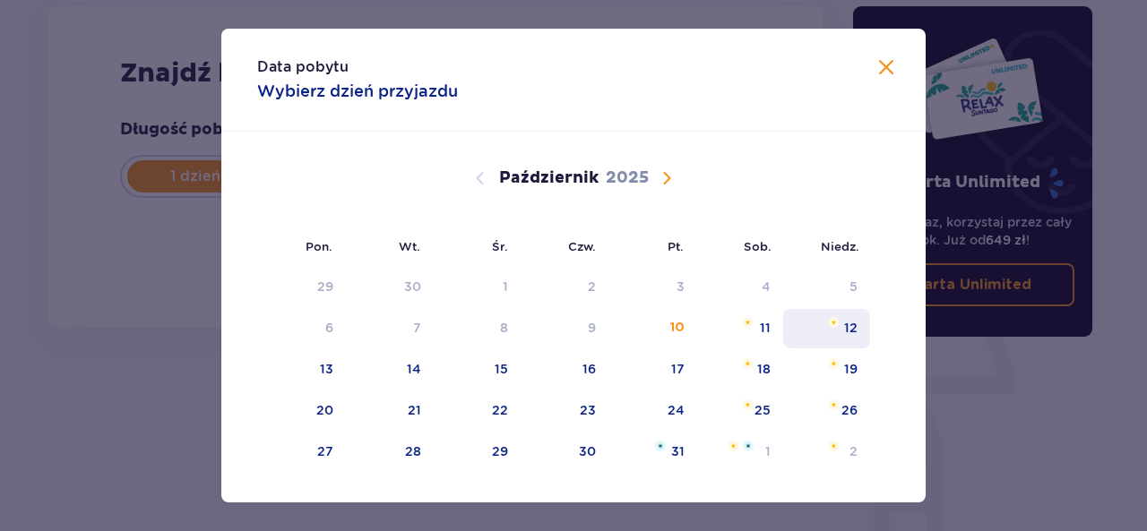
click at [838, 325] on div "12" at bounding box center [826, 328] width 87 height 39
type input "[DATE]"
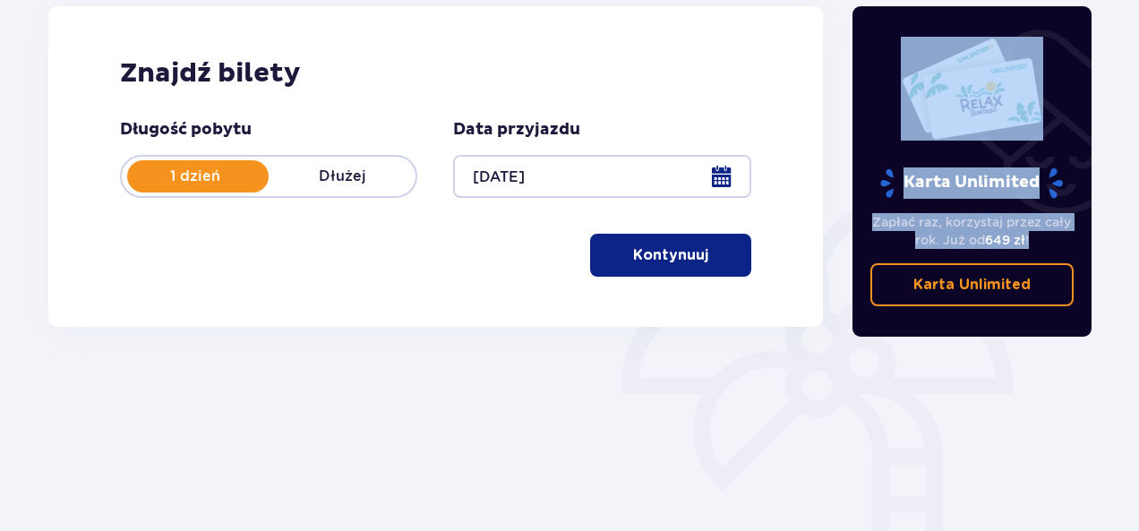
drag, startPoint x: 920, startPoint y: 312, endPoint x: 743, endPoint y: 271, distance: 181.9
click at [745, 275] on div "Bilety Pomiń ten krok Znajdź bilety Długość pobytu 1 dzień Dłużej Data przyjazd…" at bounding box center [569, 247] width 1073 height 615
click at [701, 257] on span "button" at bounding box center [711, 255] width 21 height 21
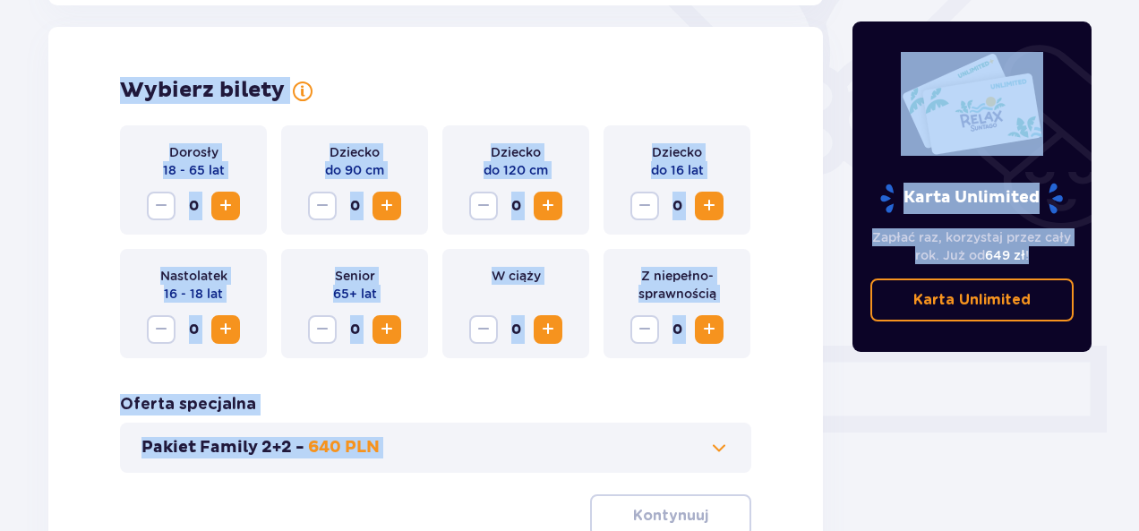
scroll to position [498, 0]
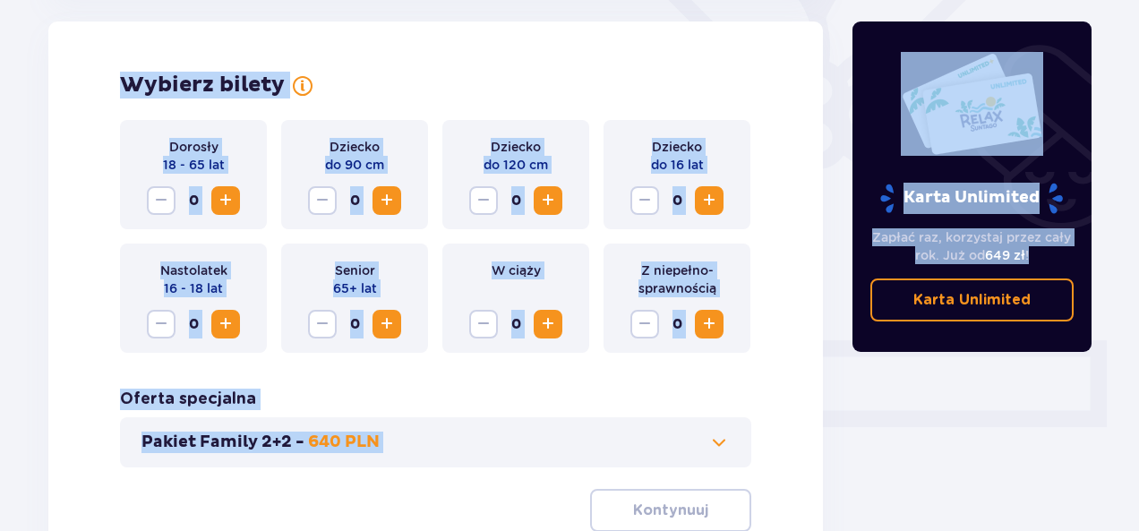
click at [732, 281] on p "Z niepełno­sprawnością" at bounding box center [677, 280] width 118 height 36
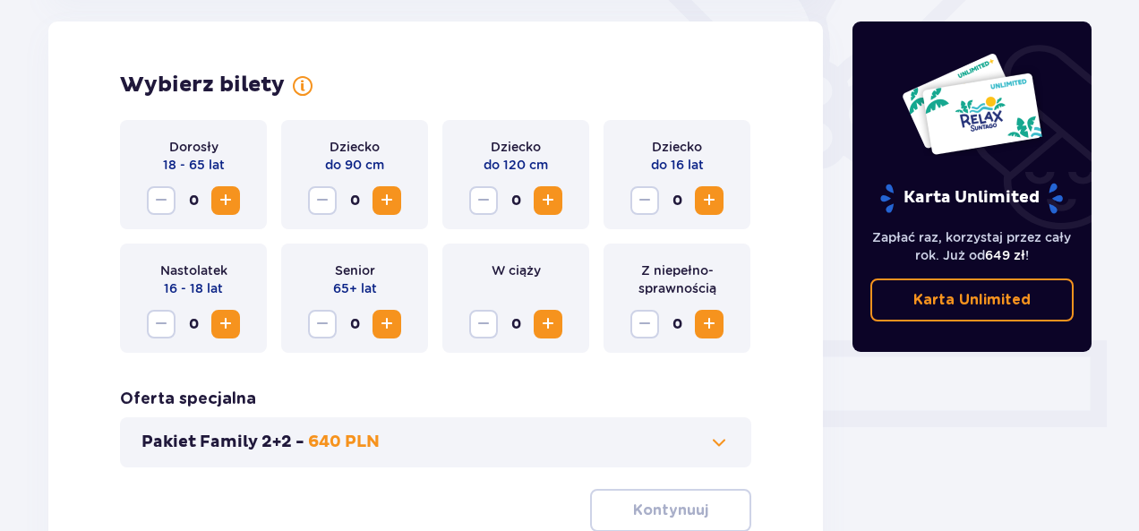
click at [713, 320] on span "Zwiększ" at bounding box center [709, 324] width 21 height 21
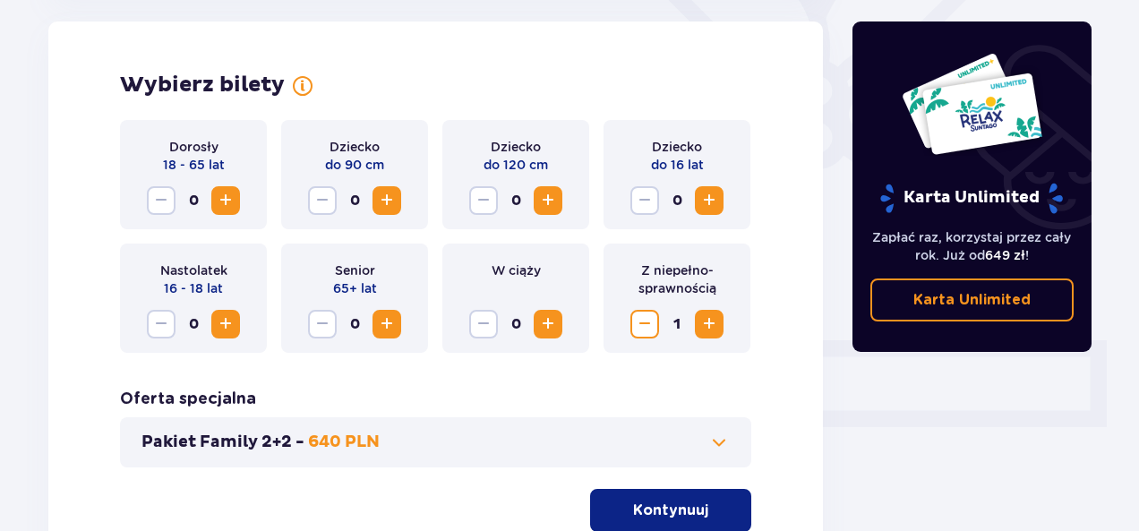
drag, startPoint x: 1135, startPoint y: 261, endPoint x: 1137, endPoint y: 334, distance: 73.5
click at [1137, 334] on div "Bilety Pomiń ten krok Znajdź bilety Długość pobytu 1 dzień Dłużej Data przyjazd…" at bounding box center [569, 166] width 1139 height 1048
click at [633, 513] on p "Kontynuuj" at bounding box center [670, 511] width 75 height 20
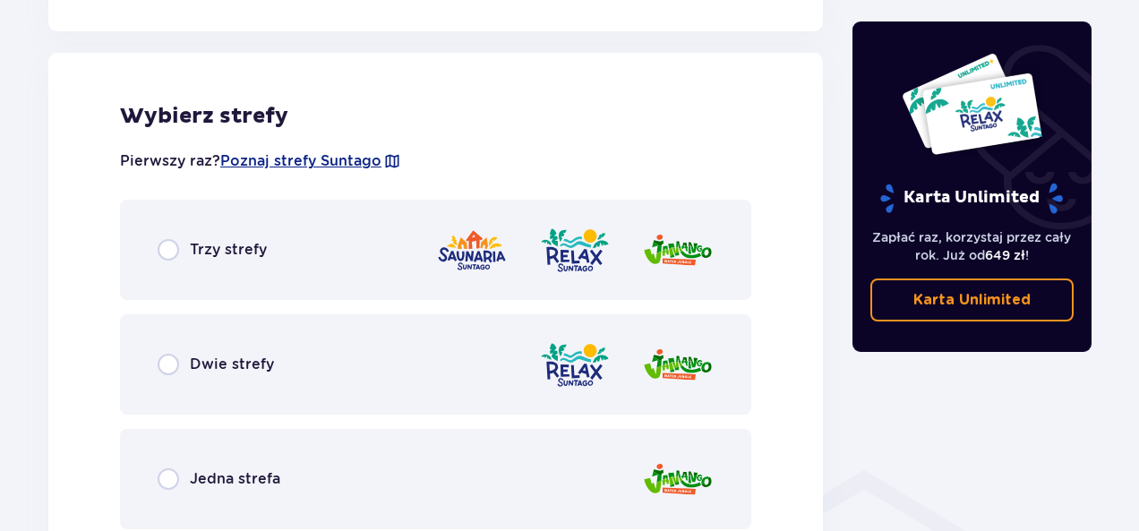
scroll to position [994, 0]
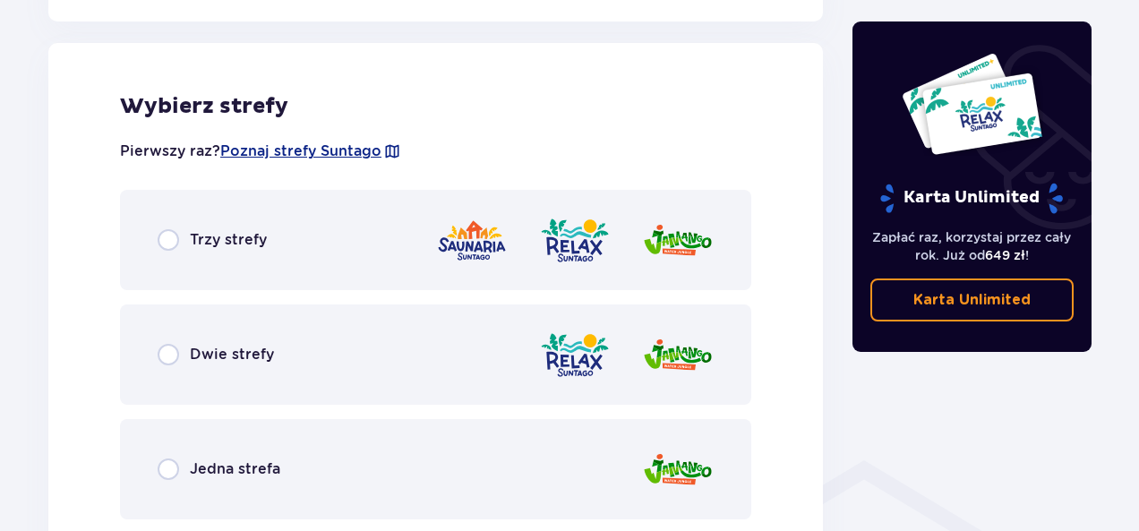
click at [190, 363] on span "Dwie strefy" at bounding box center [232, 355] width 84 height 20
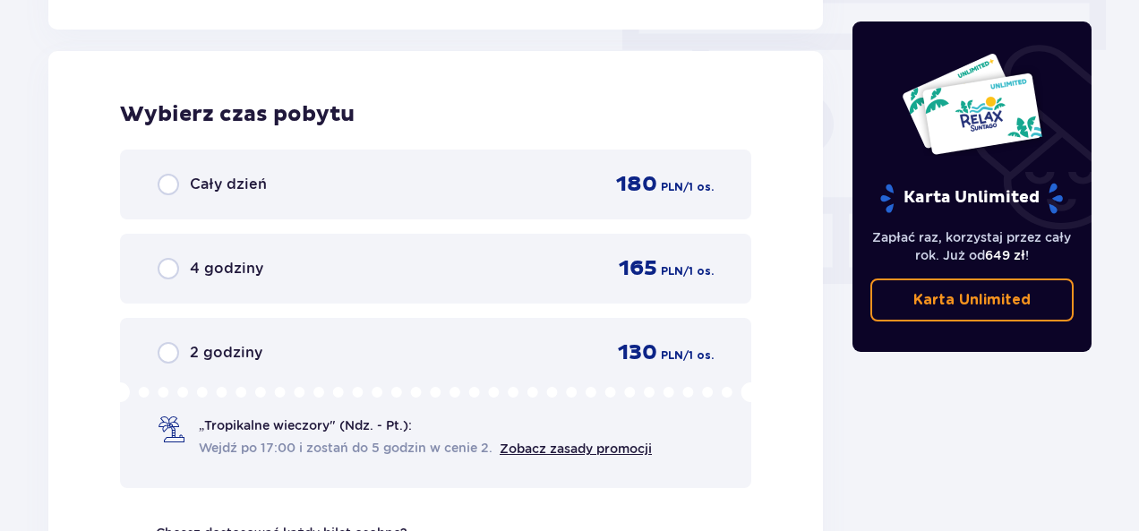
scroll to position [1618, 0]
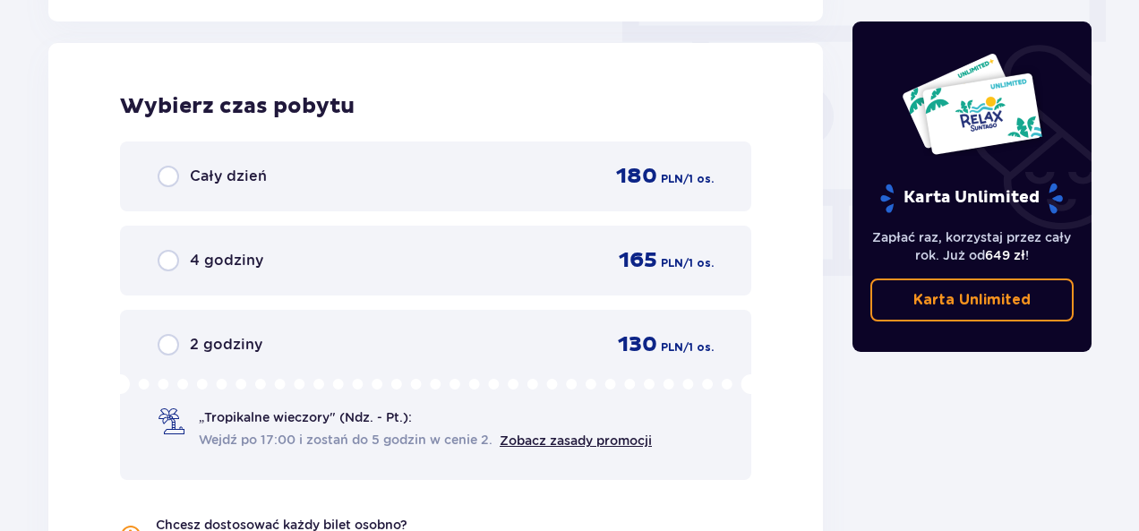
click at [228, 154] on div "Cały dzień 180 PLN / 1 os." at bounding box center [436, 177] width 632 height 70
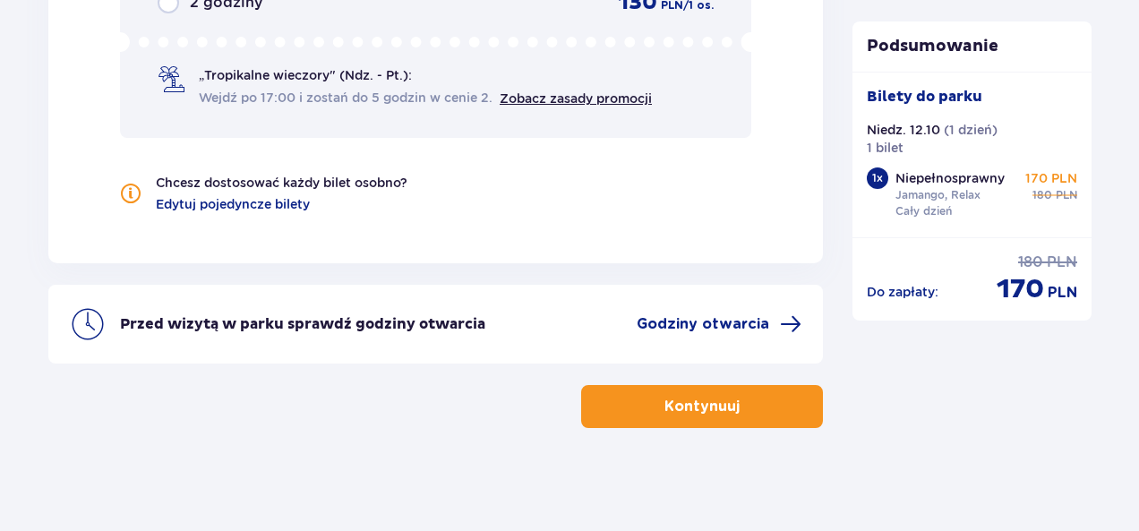
scroll to position [1964, 0]
